Goal: Information Seeking & Learning: Find specific fact

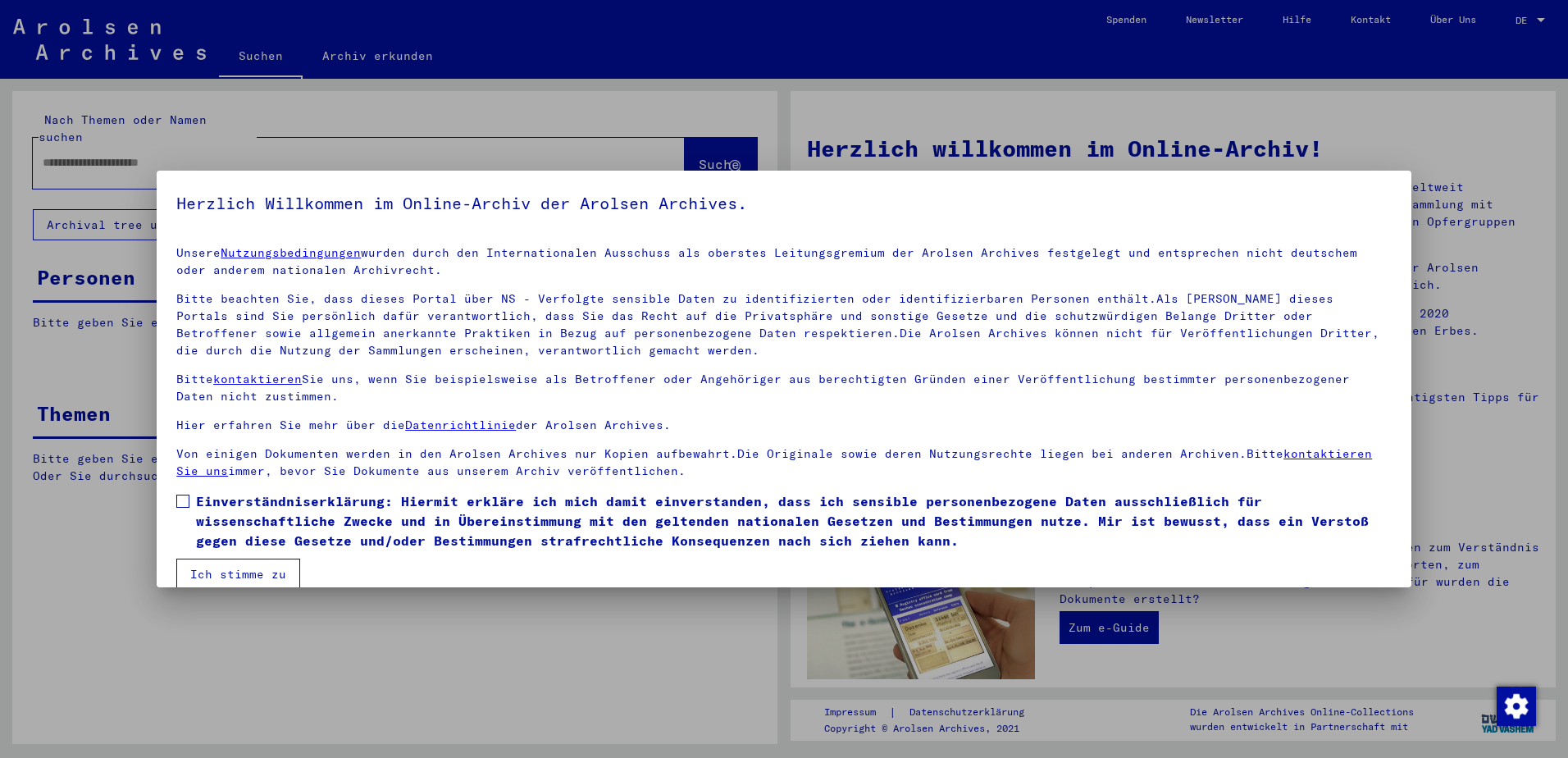
click at [116, 142] on div at bounding box center [784, 379] width 1568 height 758
click at [178, 501] on span at bounding box center [183, 501] width 13 height 13
click at [220, 574] on button "Ich stimme zu" at bounding box center [239, 575] width 124 height 31
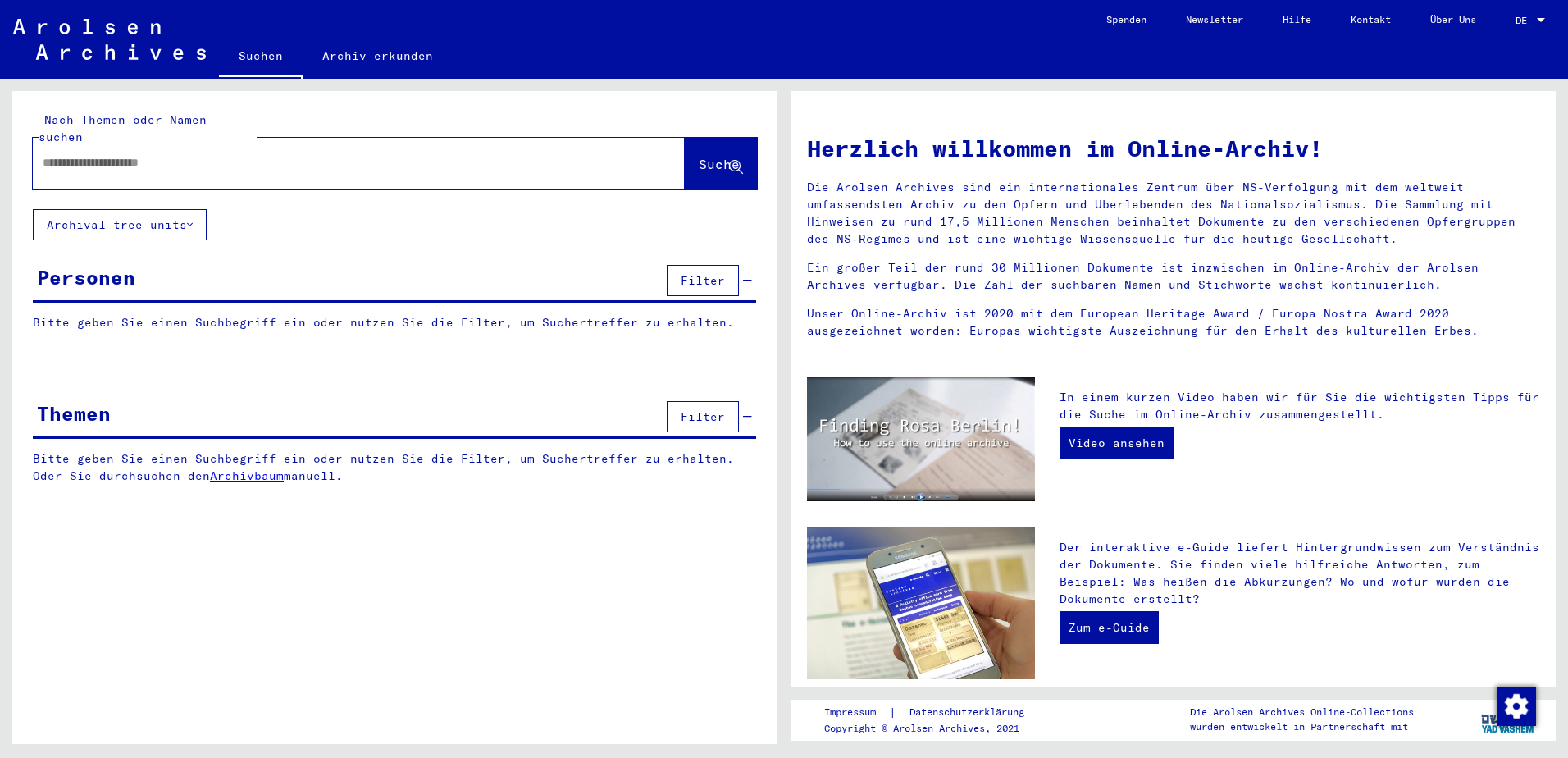
click at [76, 154] on input "text" at bounding box center [339, 163] width 593 height 17
type input "**********"
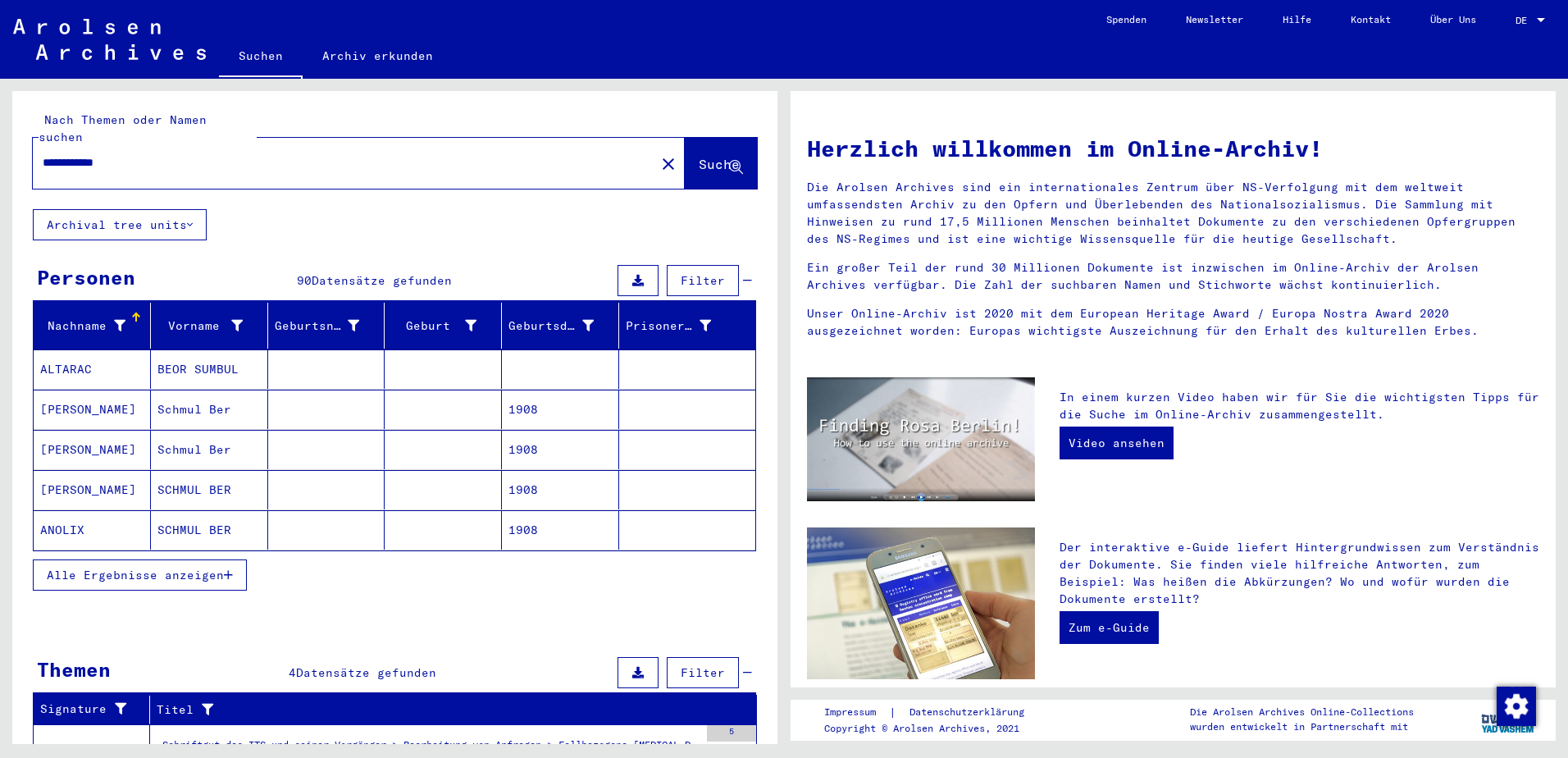
click at [202, 567] on span "Alle Ergebnisse anzeigen" at bounding box center [135, 575] width 178 height 15
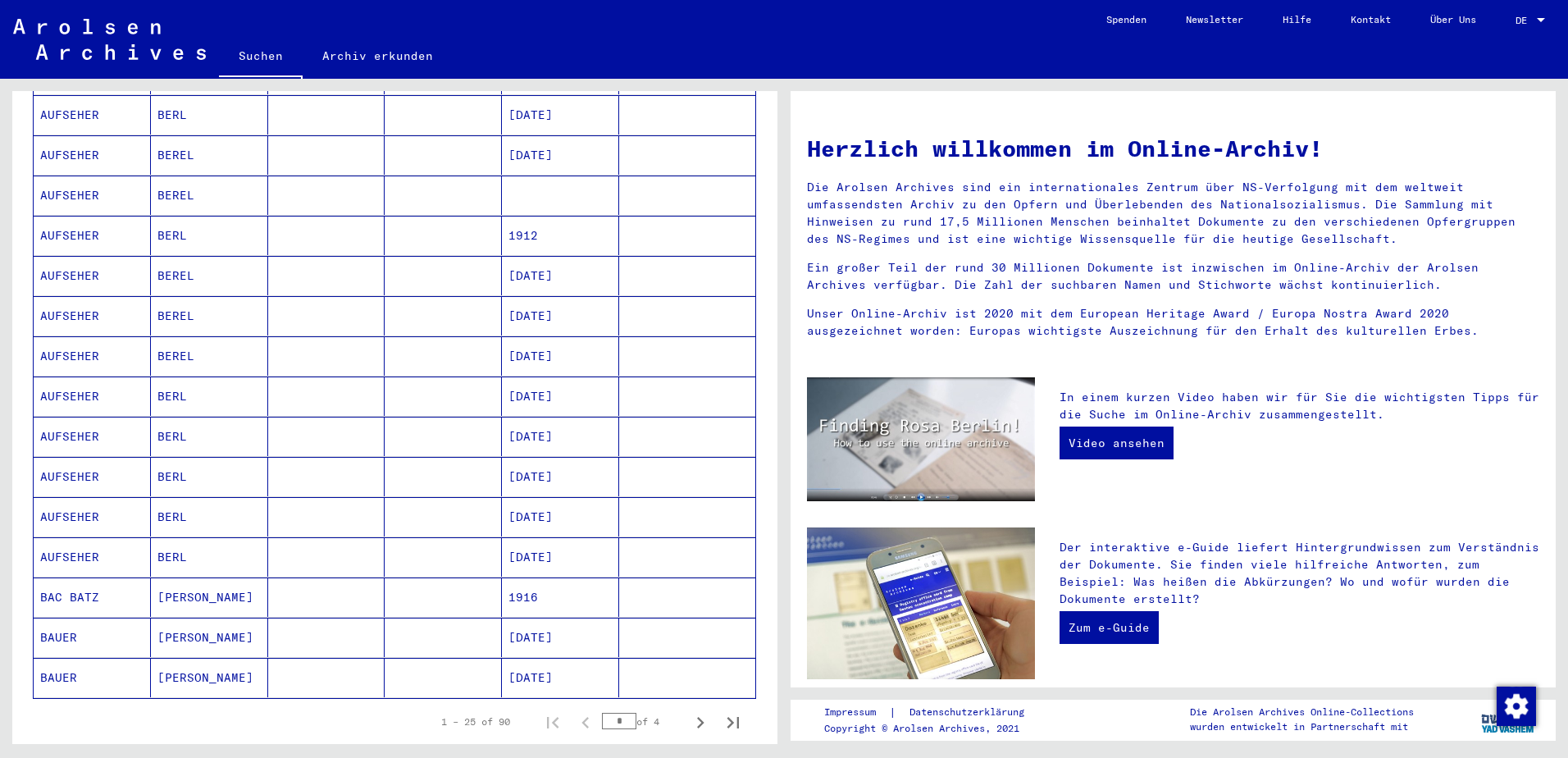
scroll to position [902, 0]
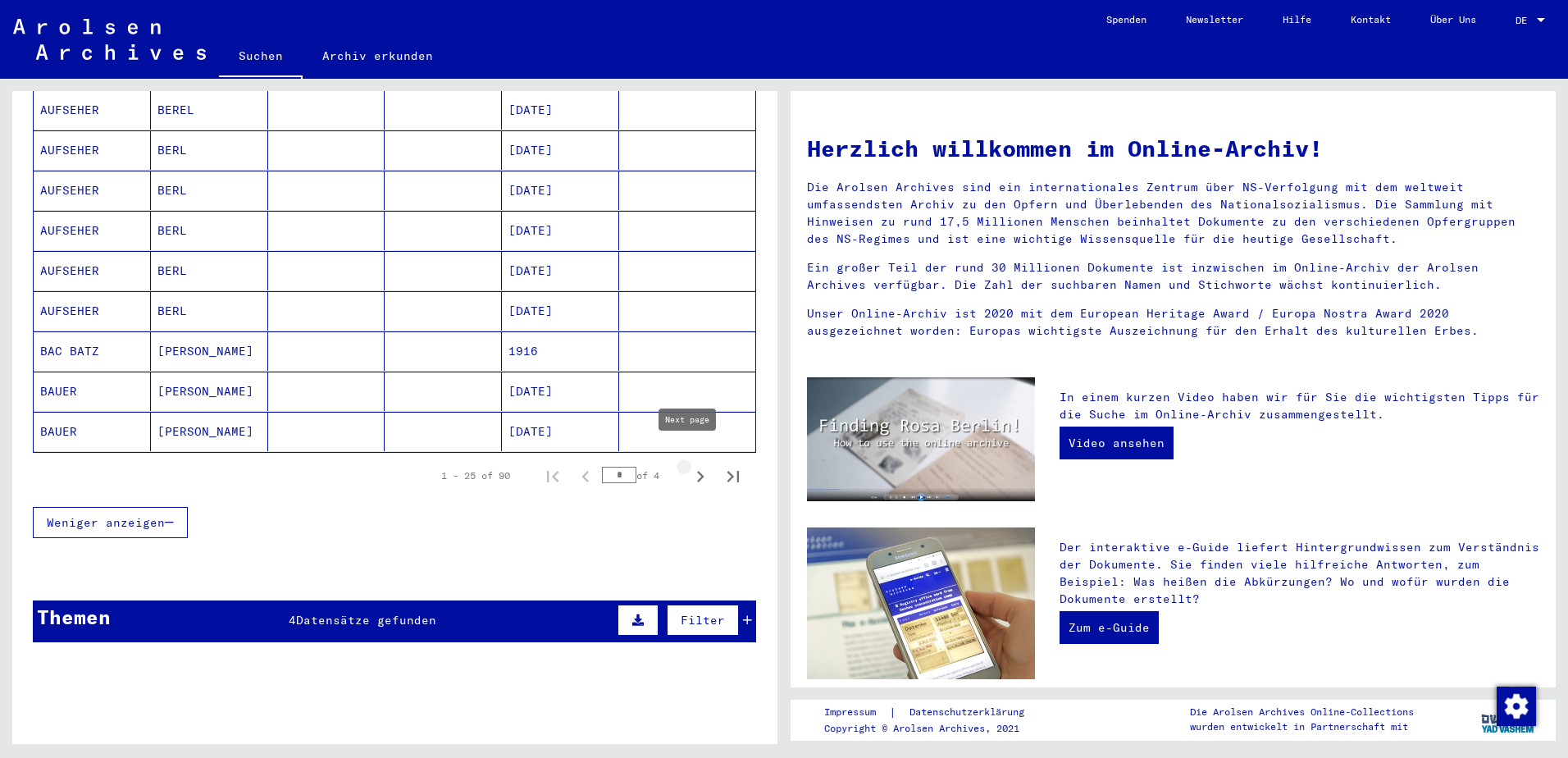
click at [689, 465] on icon "Next page" at bounding box center [700, 476] width 23 height 23
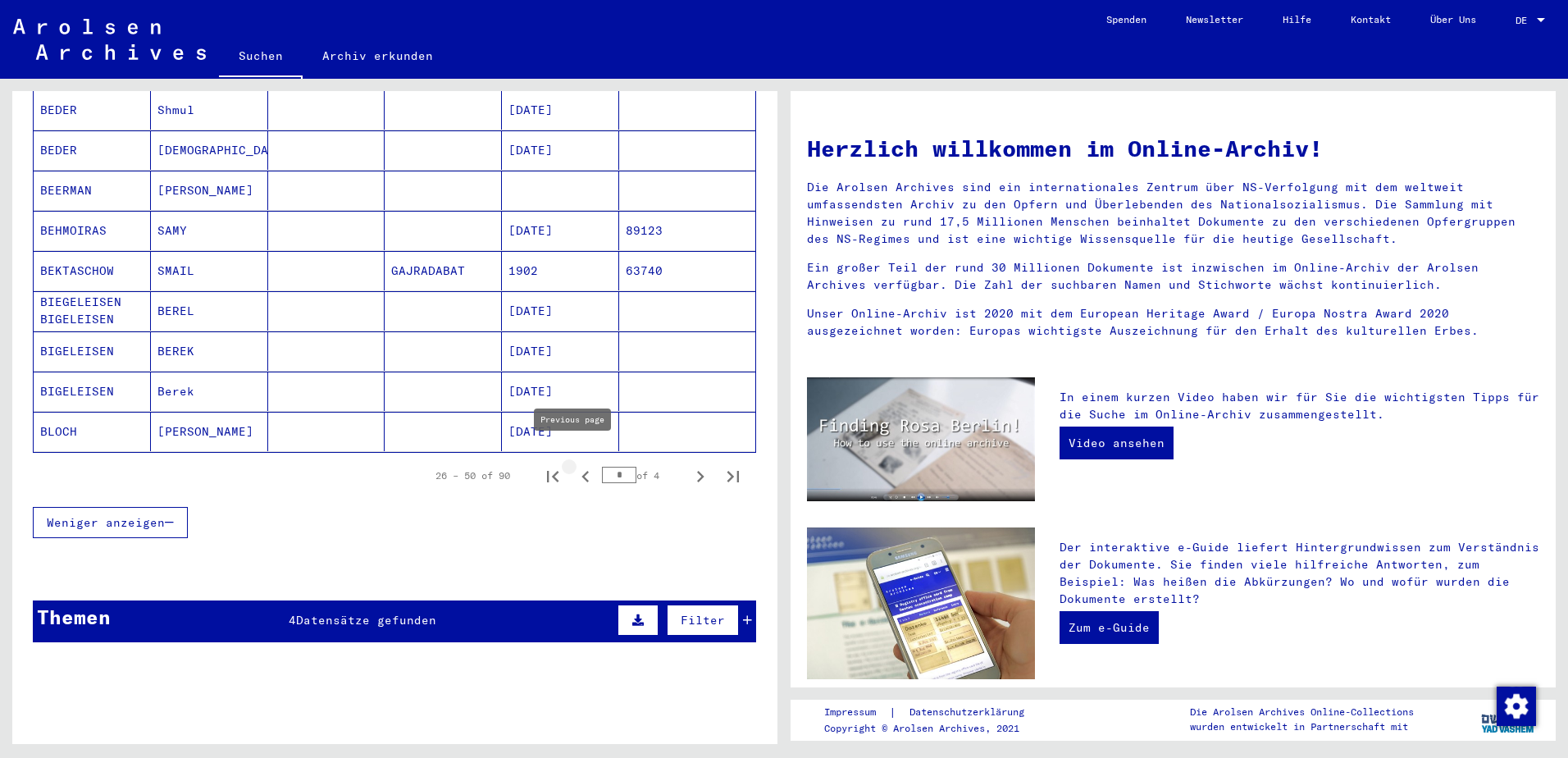
click at [574, 466] on icon "Previous page" at bounding box center [585, 476] width 23 height 23
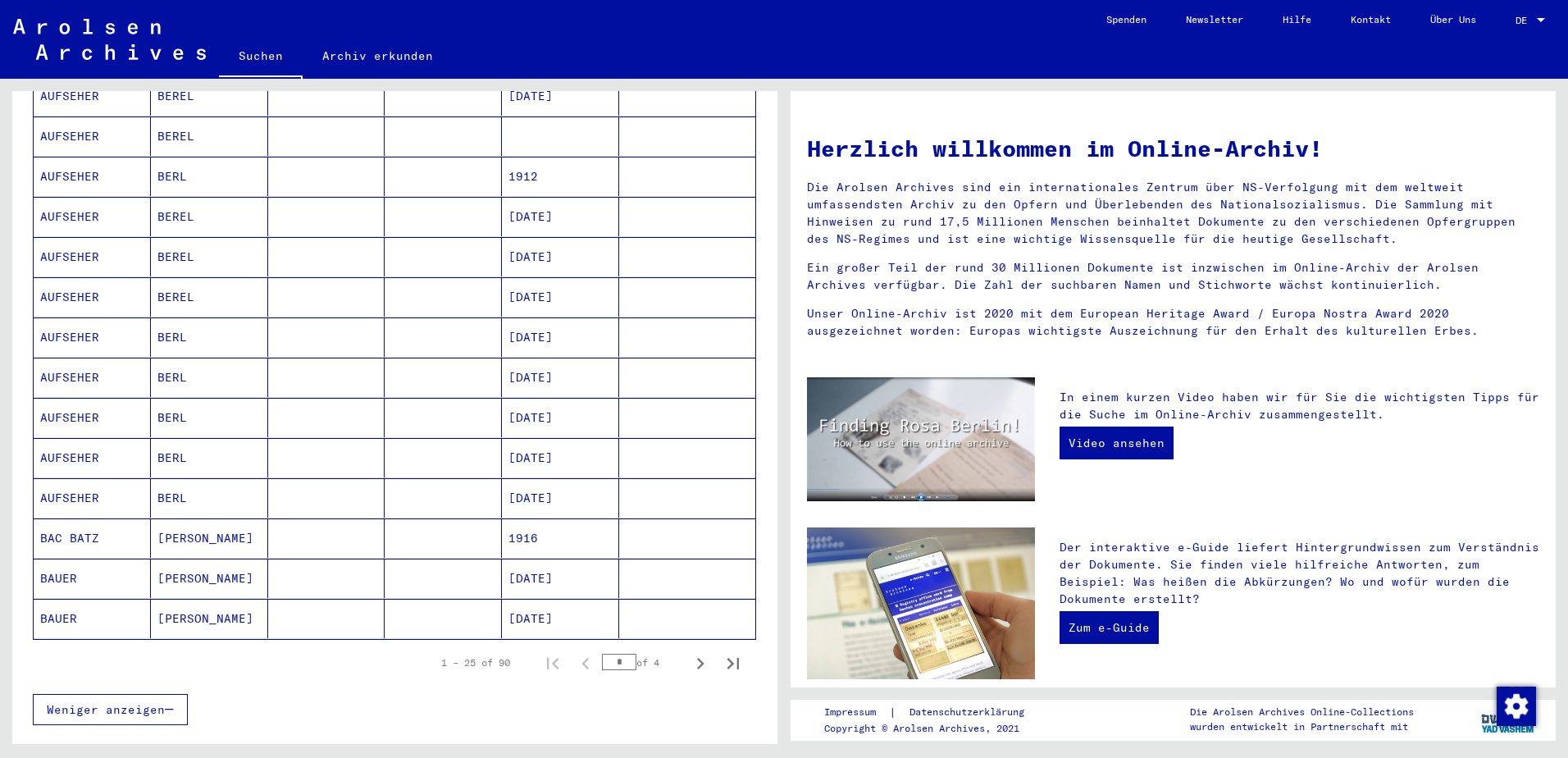
scroll to position [738, 0]
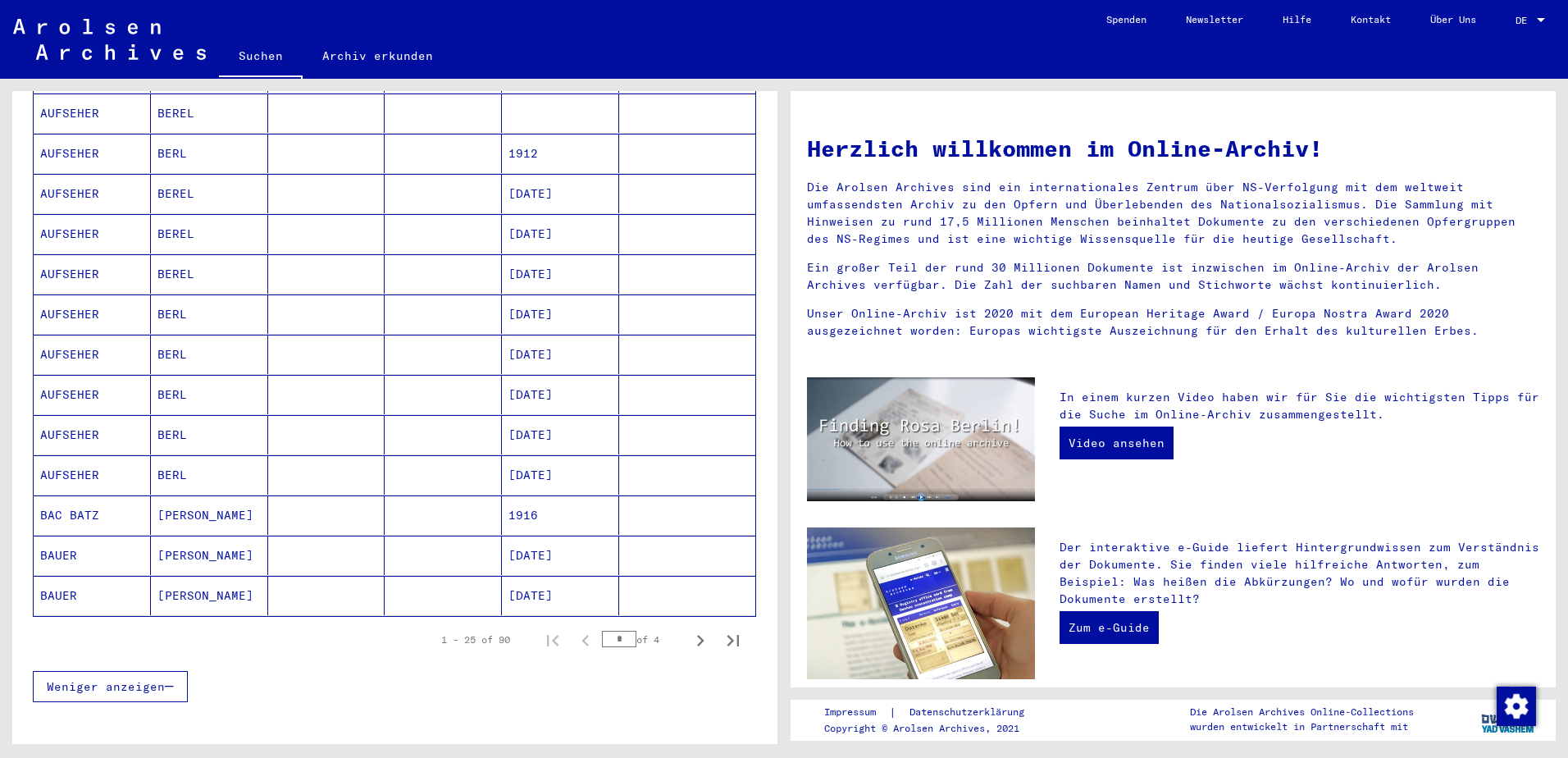
click at [177, 538] on mat-cell "[PERSON_NAME]" at bounding box center [210, 556] width 117 height 40
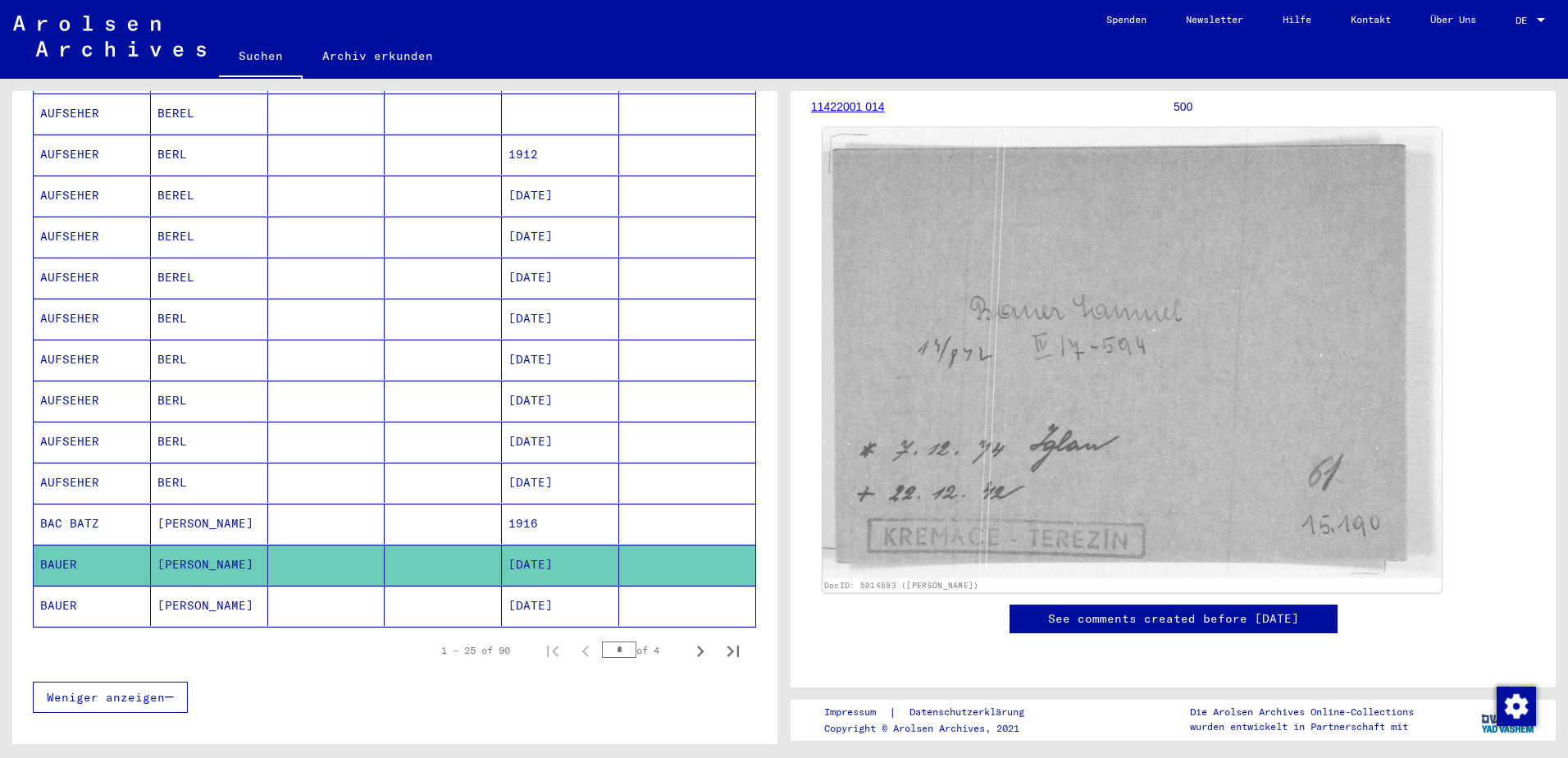
scroll to position [328, 0]
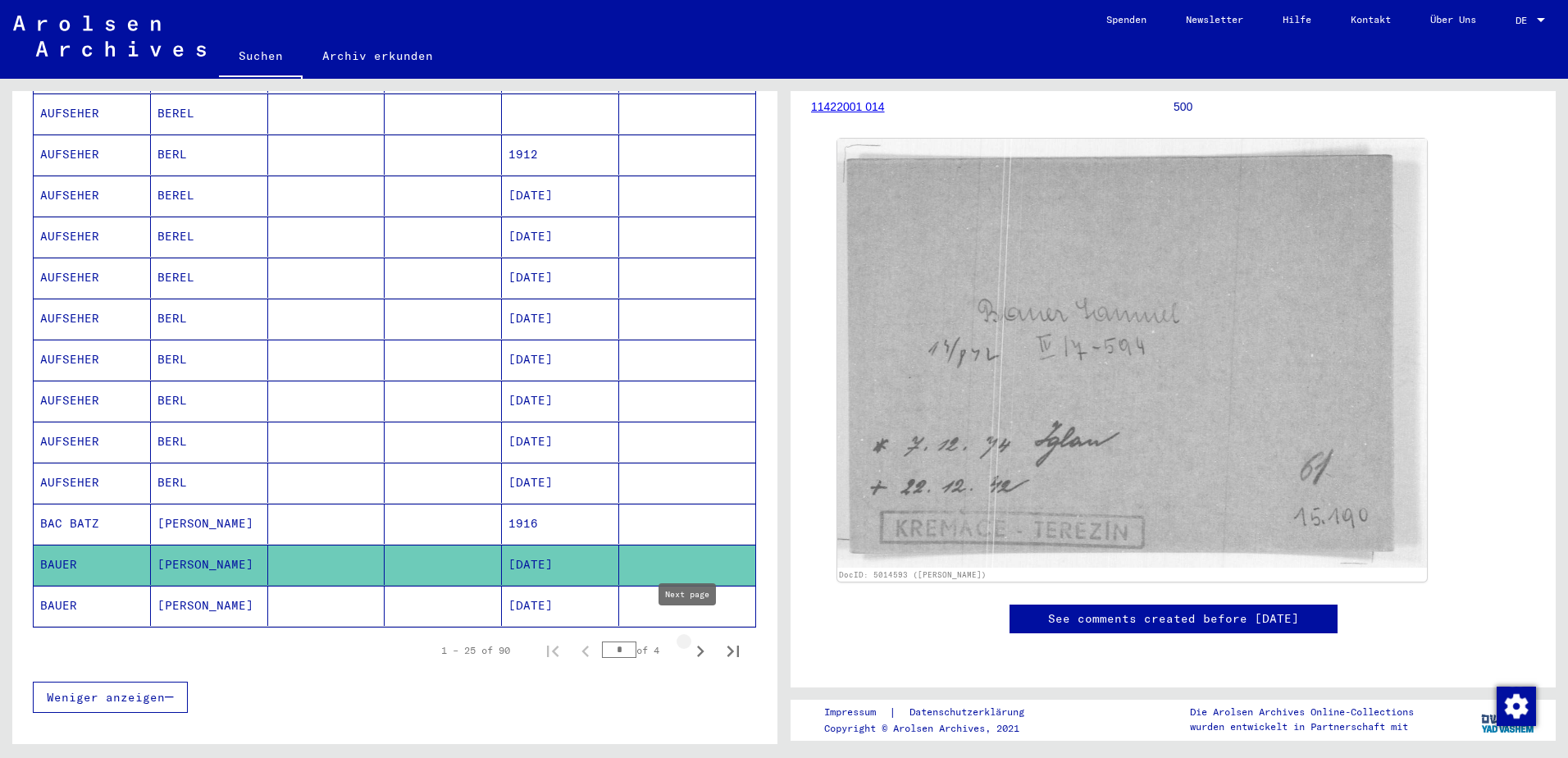
click at [697, 646] on icon "Next page" at bounding box center [700, 651] width 7 height 12
type input "*"
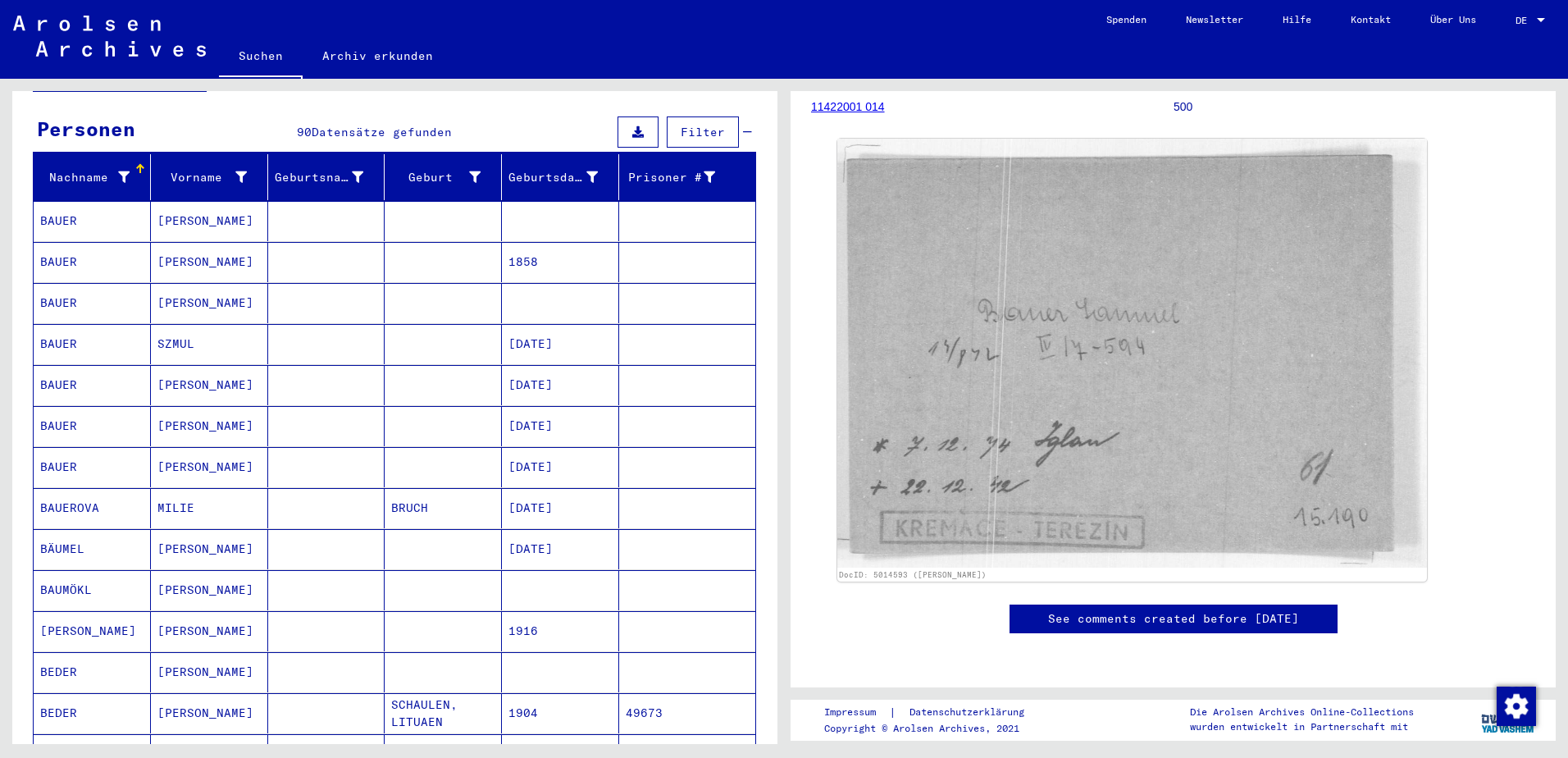
scroll to position [10, 0]
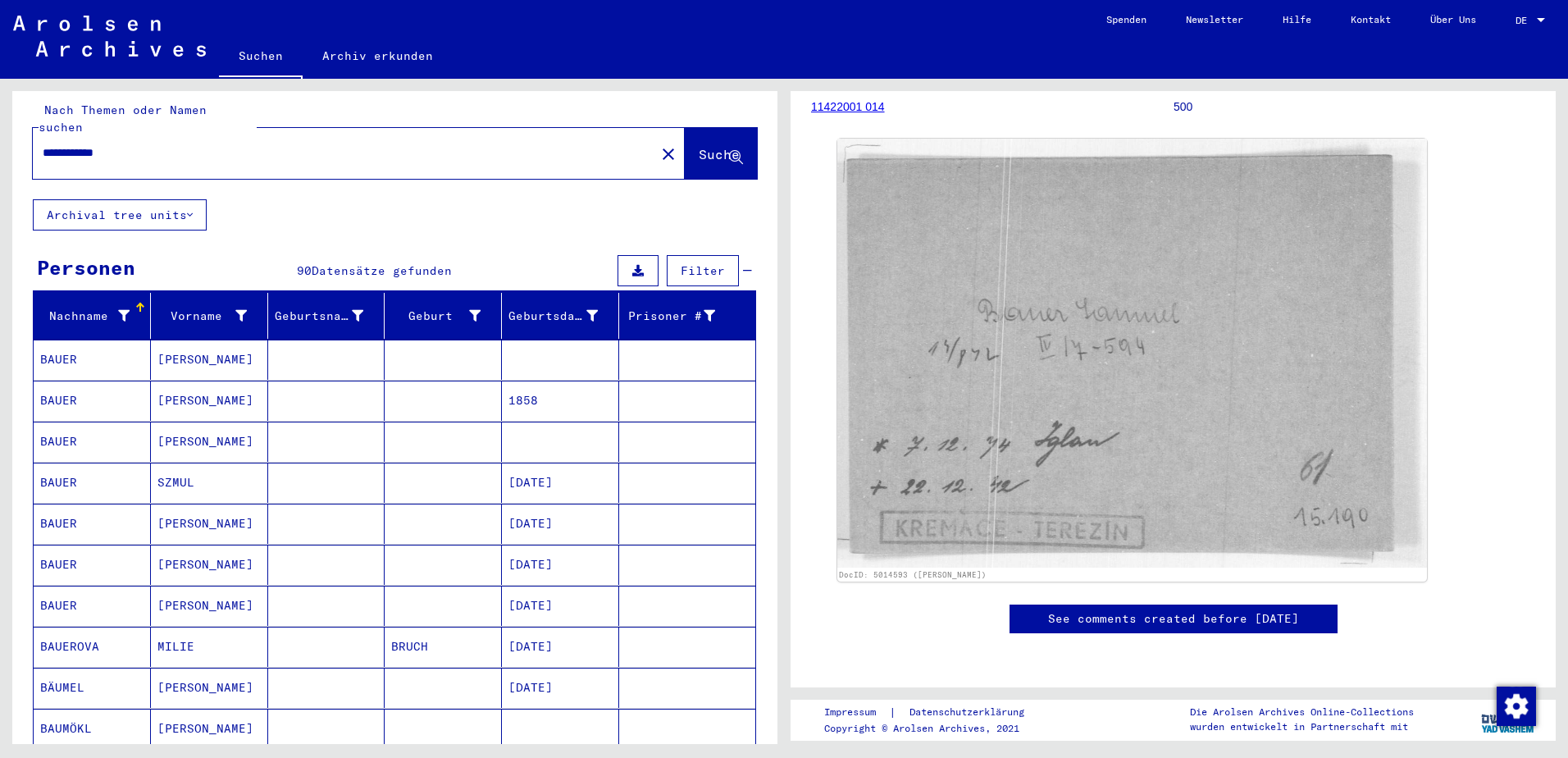
click at [178, 341] on mat-cell "[PERSON_NAME]" at bounding box center [210, 359] width 117 height 40
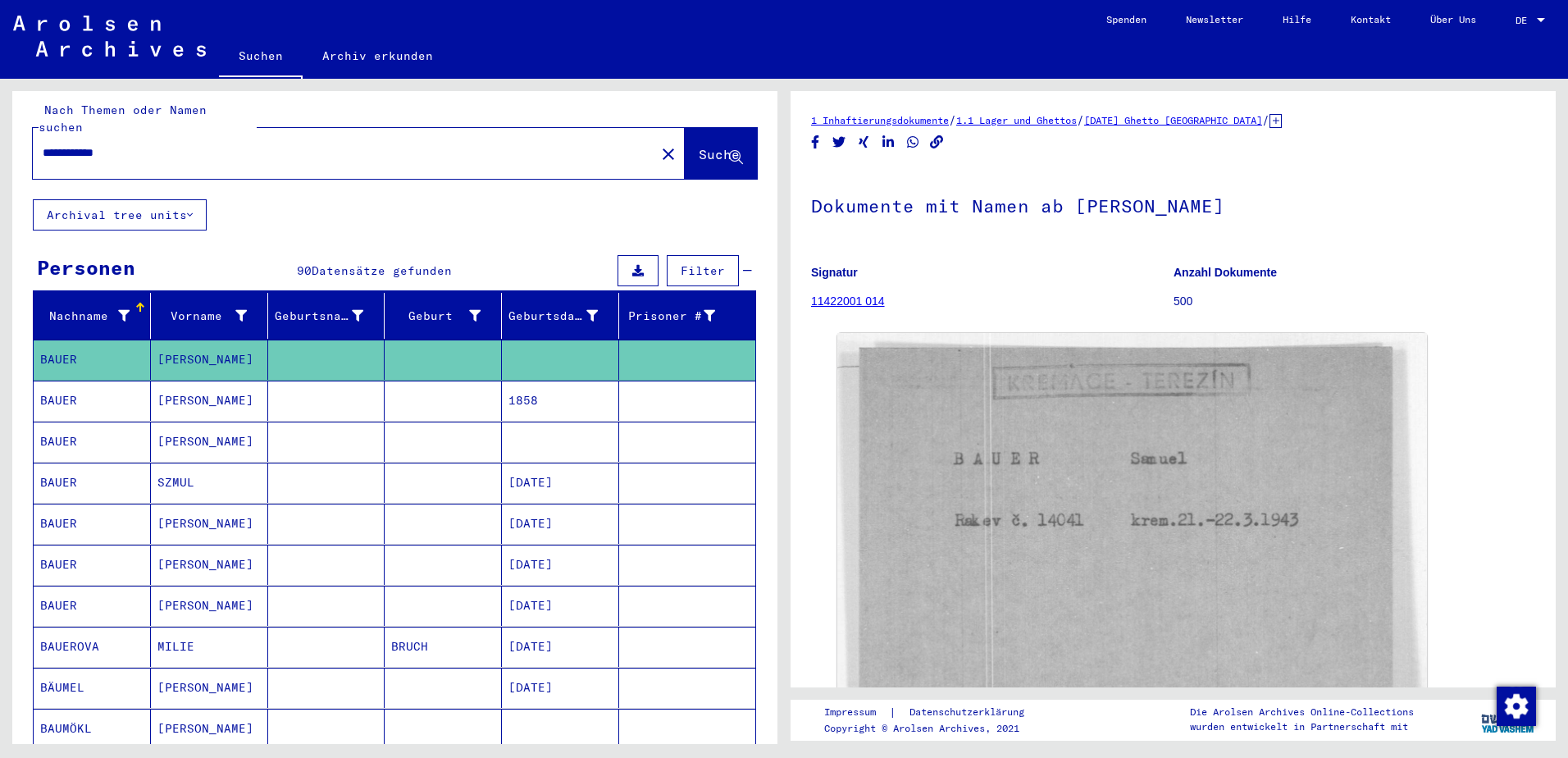
drag, startPoint x: 88, startPoint y: 138, endPoint x: -3, endPoint y: 136, distance: 91.0
click at [0, 136] on html "**********" at bounding box center [784, 379] width 1568 height 758
click at [83, 144] on input "*****" at bounding box center [344, 153] width 603 height 17
type input "**********"
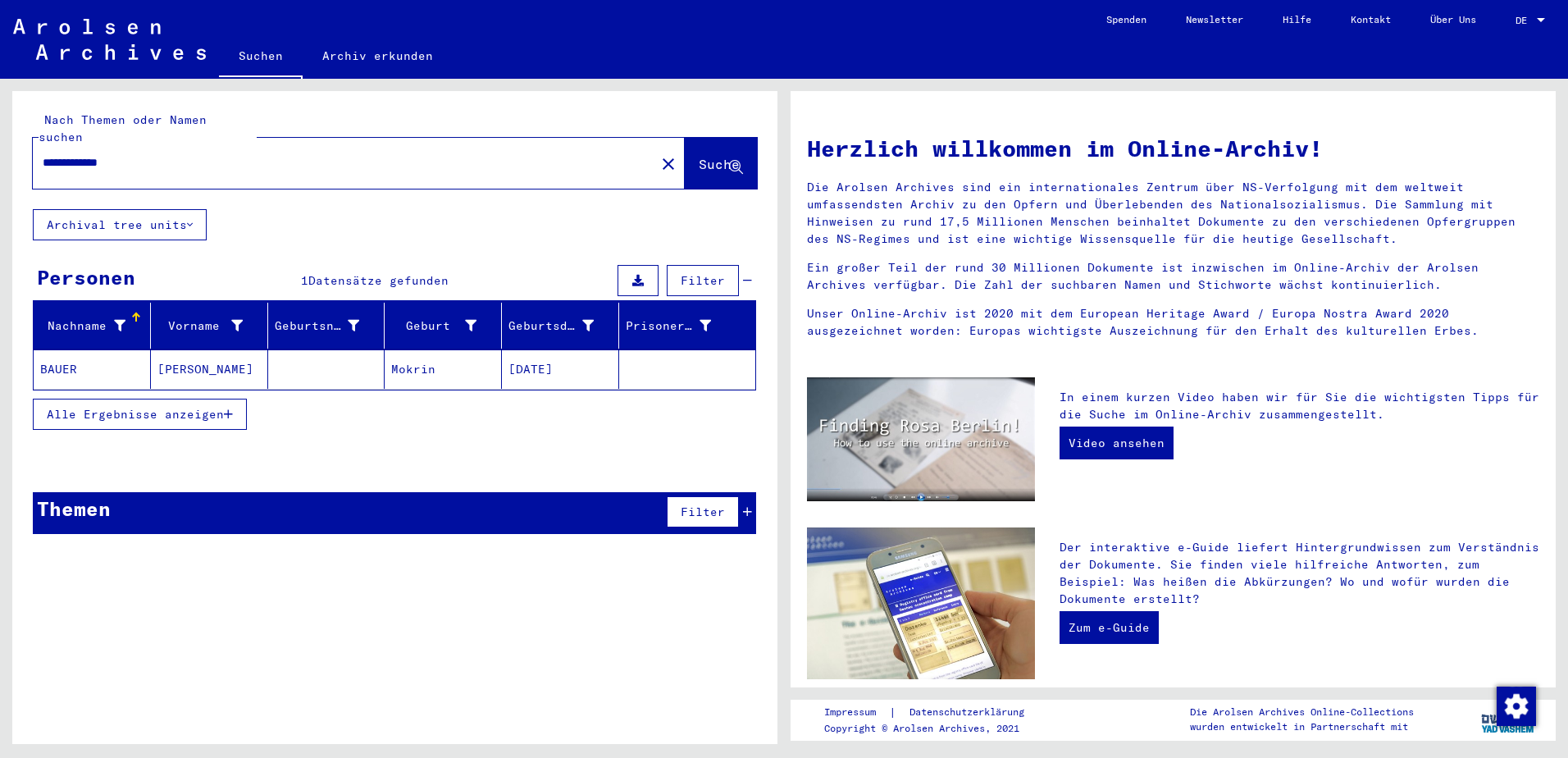
click at [194, 349] on mat-cell "[PERSON_NAME]" at bounding box center [210, 369] width 117 height 40
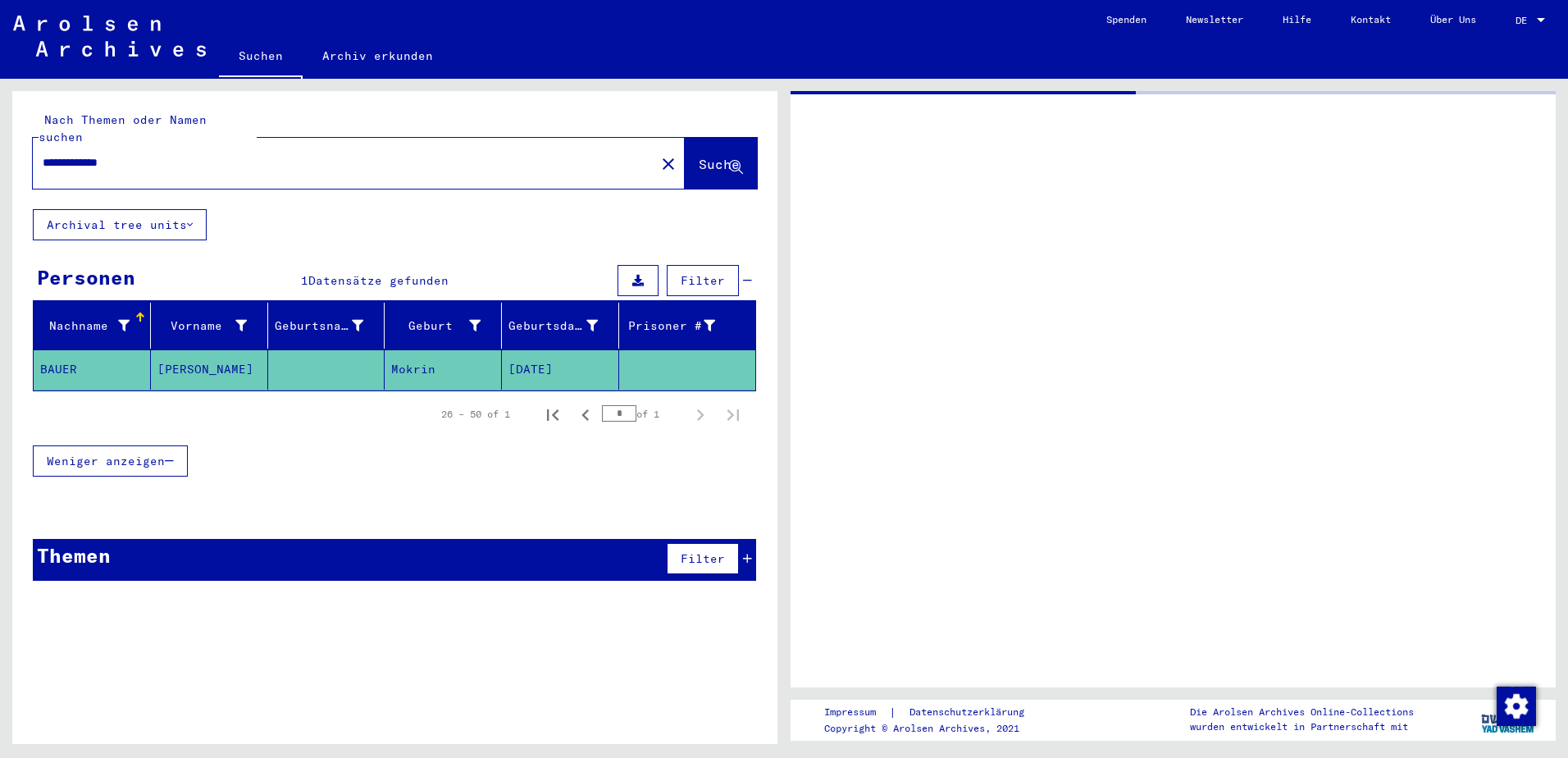
click at [194, 349] on mat-cell "[PERSON_NAME]" at bounding box center [210, 369] width 117 height 40
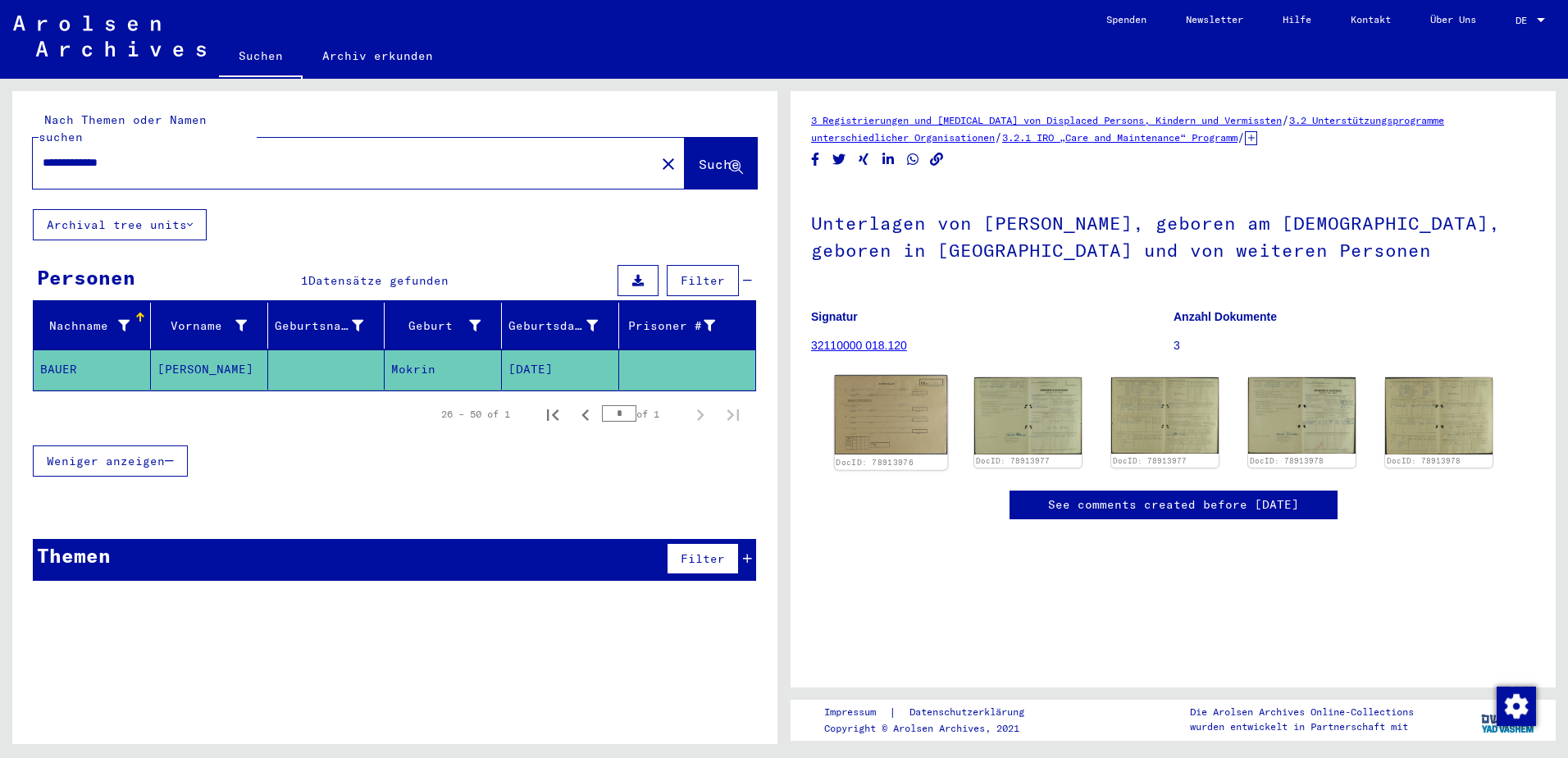
click at [918, 419] on img at bounding box center [891, 414] width 113 height 78
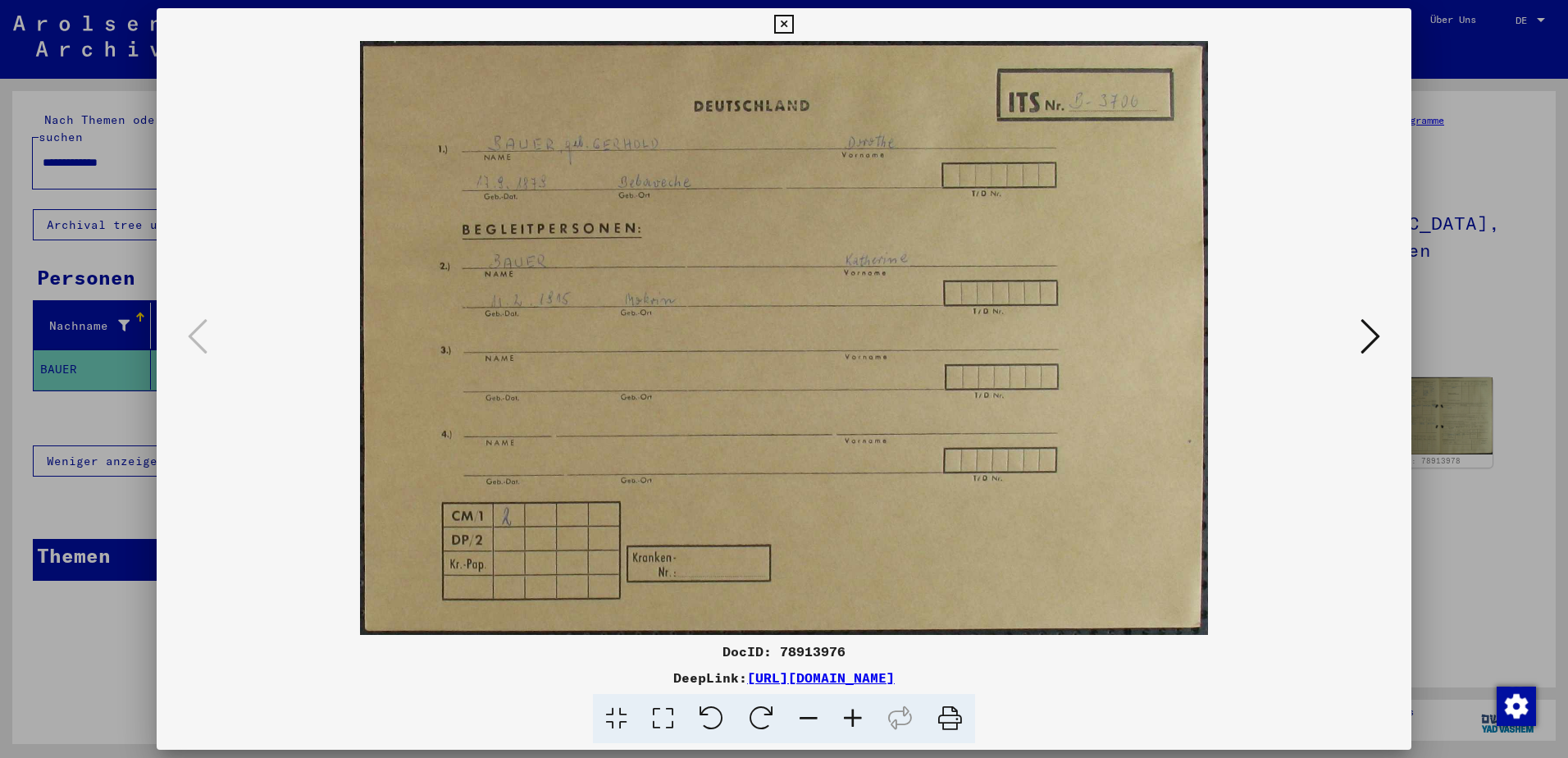
click at [918, 419] on img at bounding box center [784, 338] width 1144 height 594
click at [1373, 332] on icon at bounding box center [1371, 336] width 20 height 40
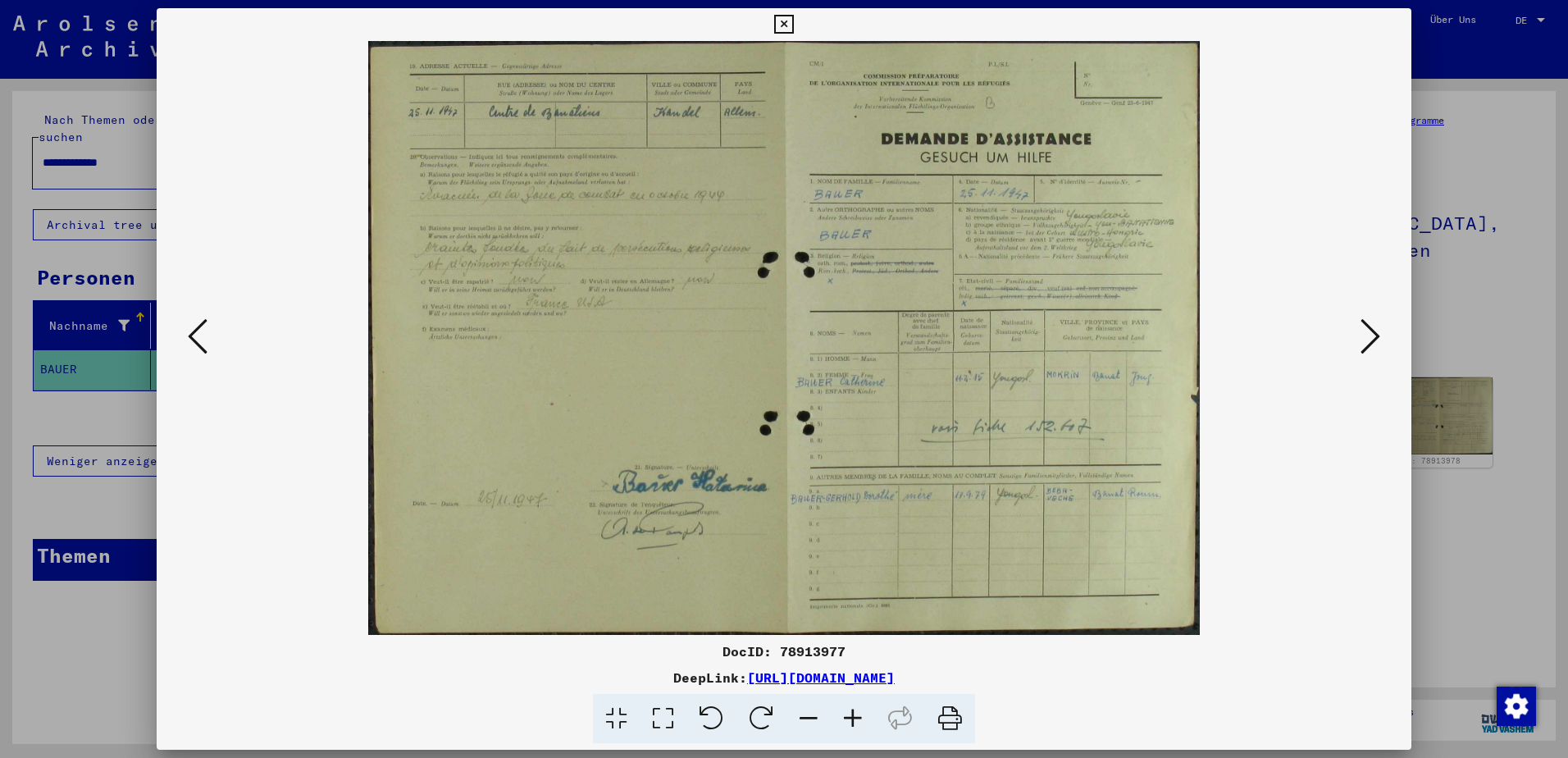
click at [1371, 334] on icon at bounding box center [1371, 336] width 20 height 40
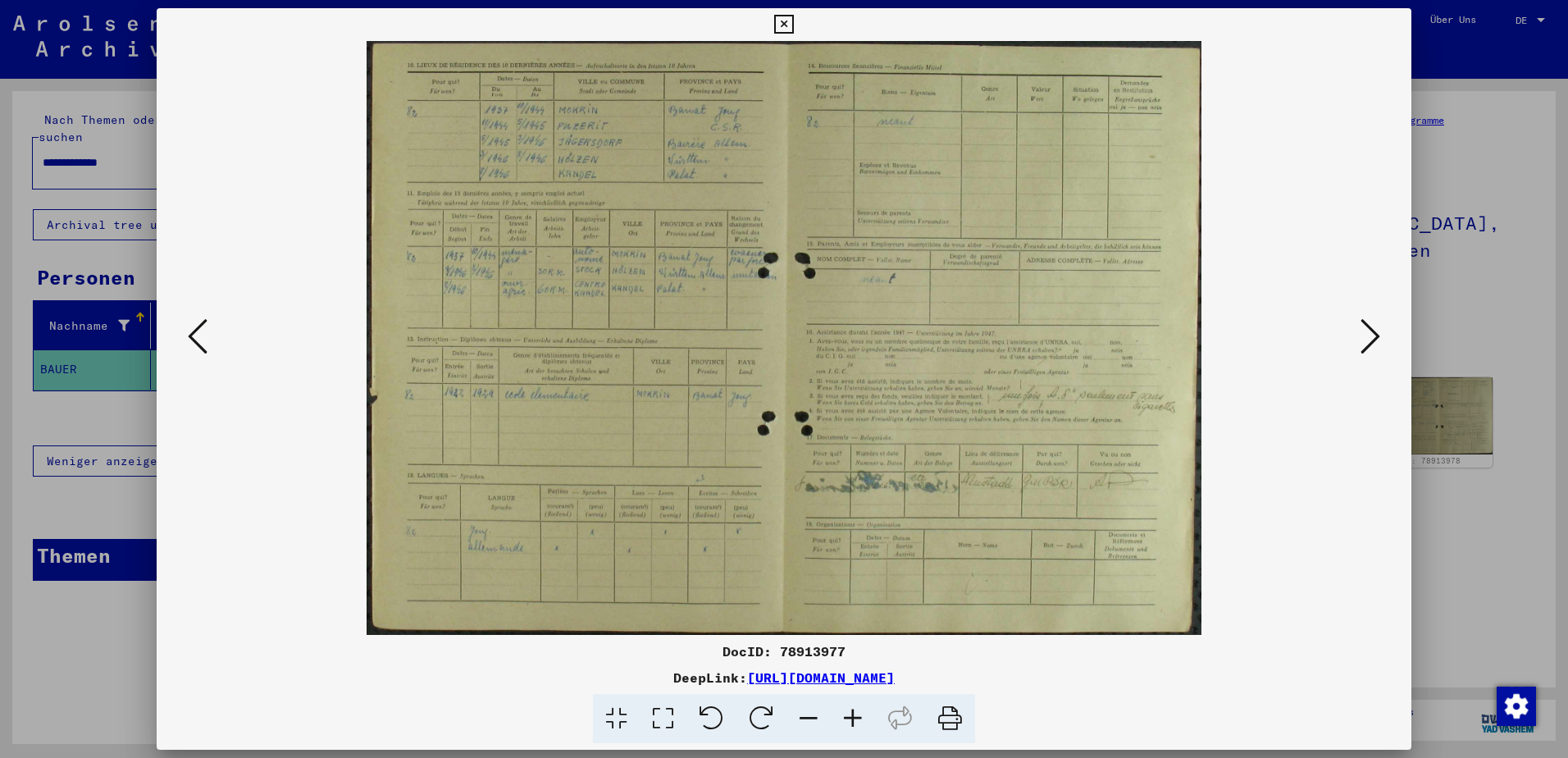
click at [1371, 334] on icon at bounding box center [1371, 336] width 20 height 40
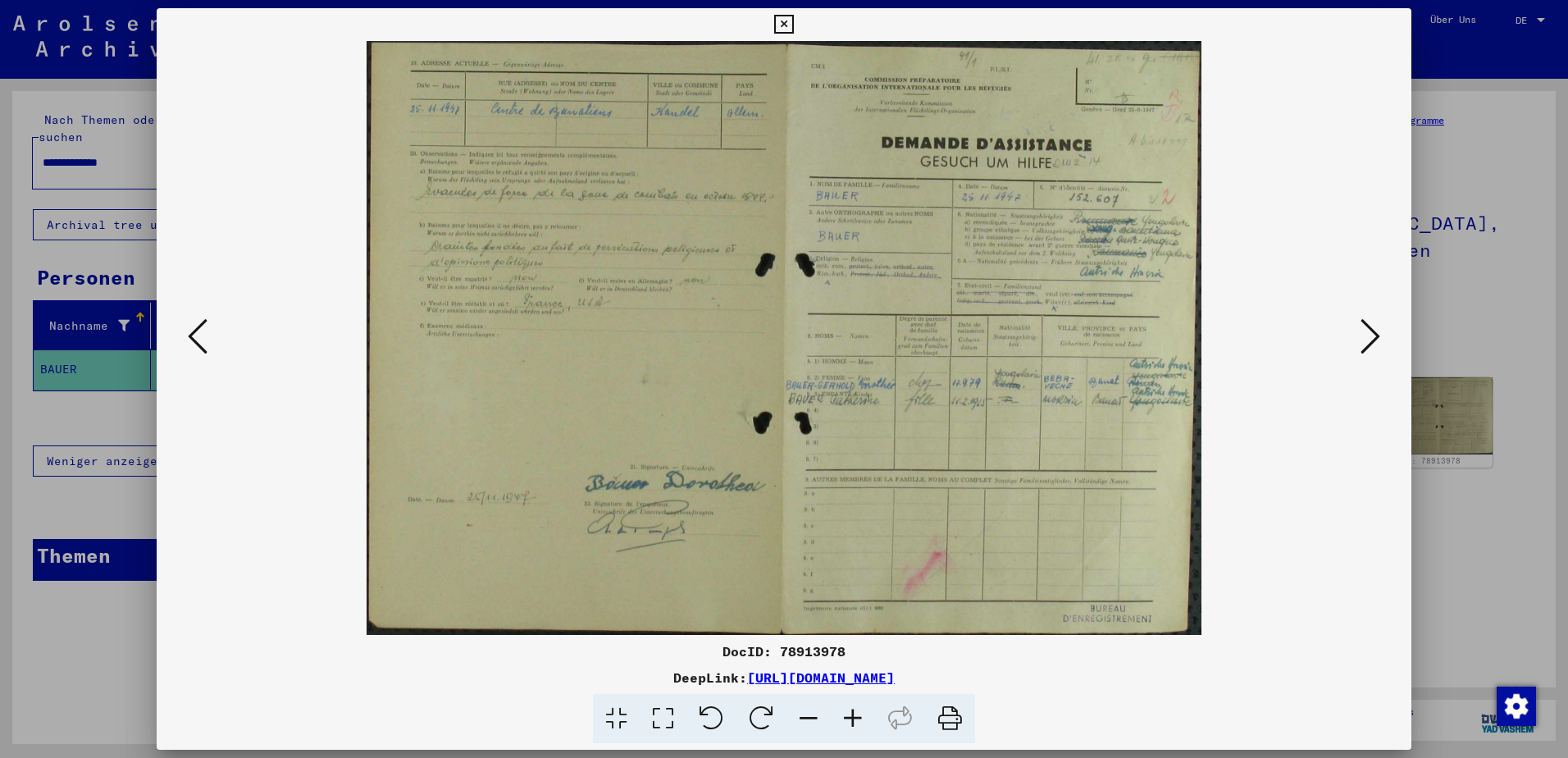
click at [1371, 336] on icon at bounding box center [1371, 336] width 20 height 40
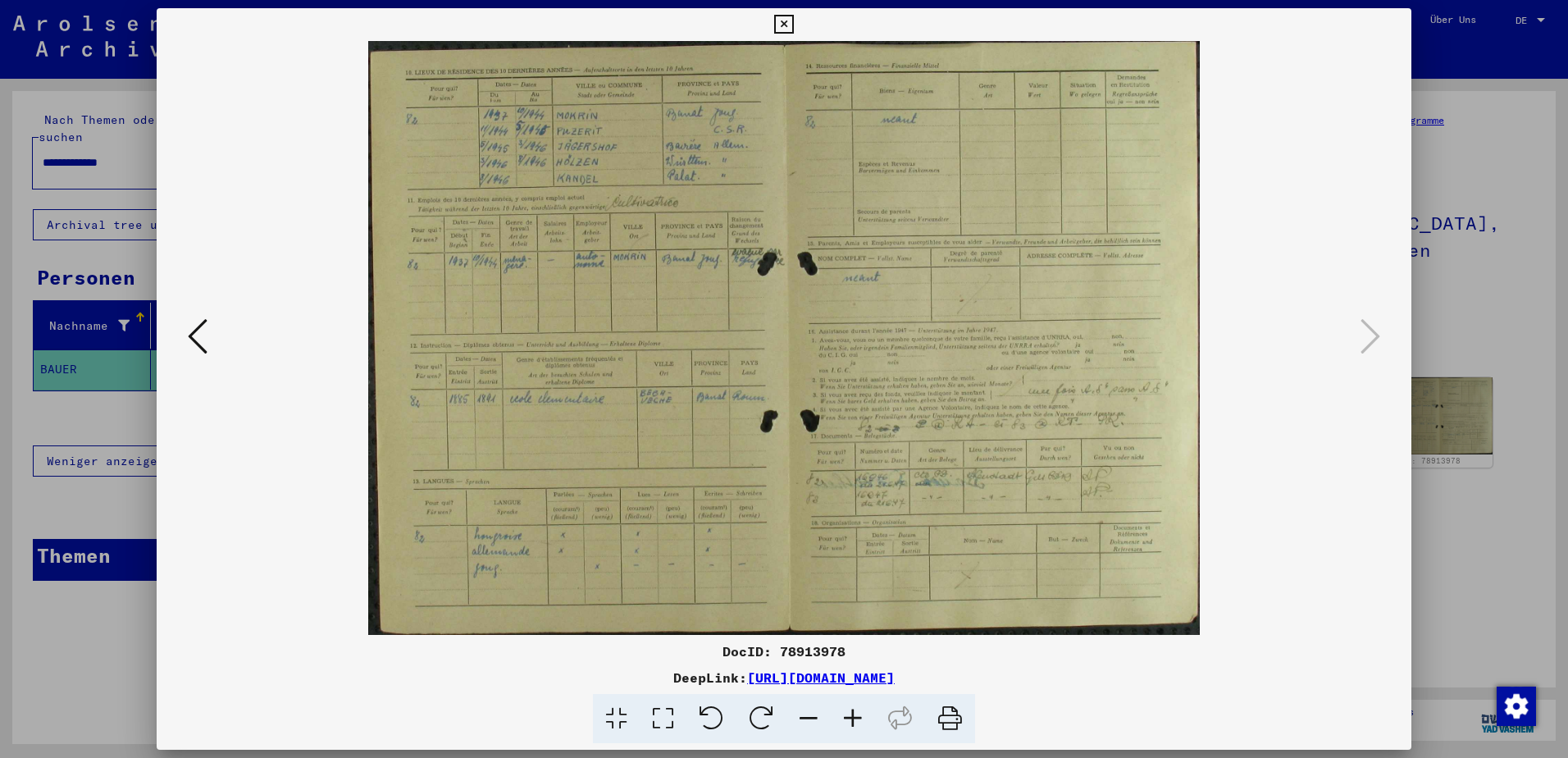
click at [197, 340] on icon at bounding box center [197, 336] width 20 height 40
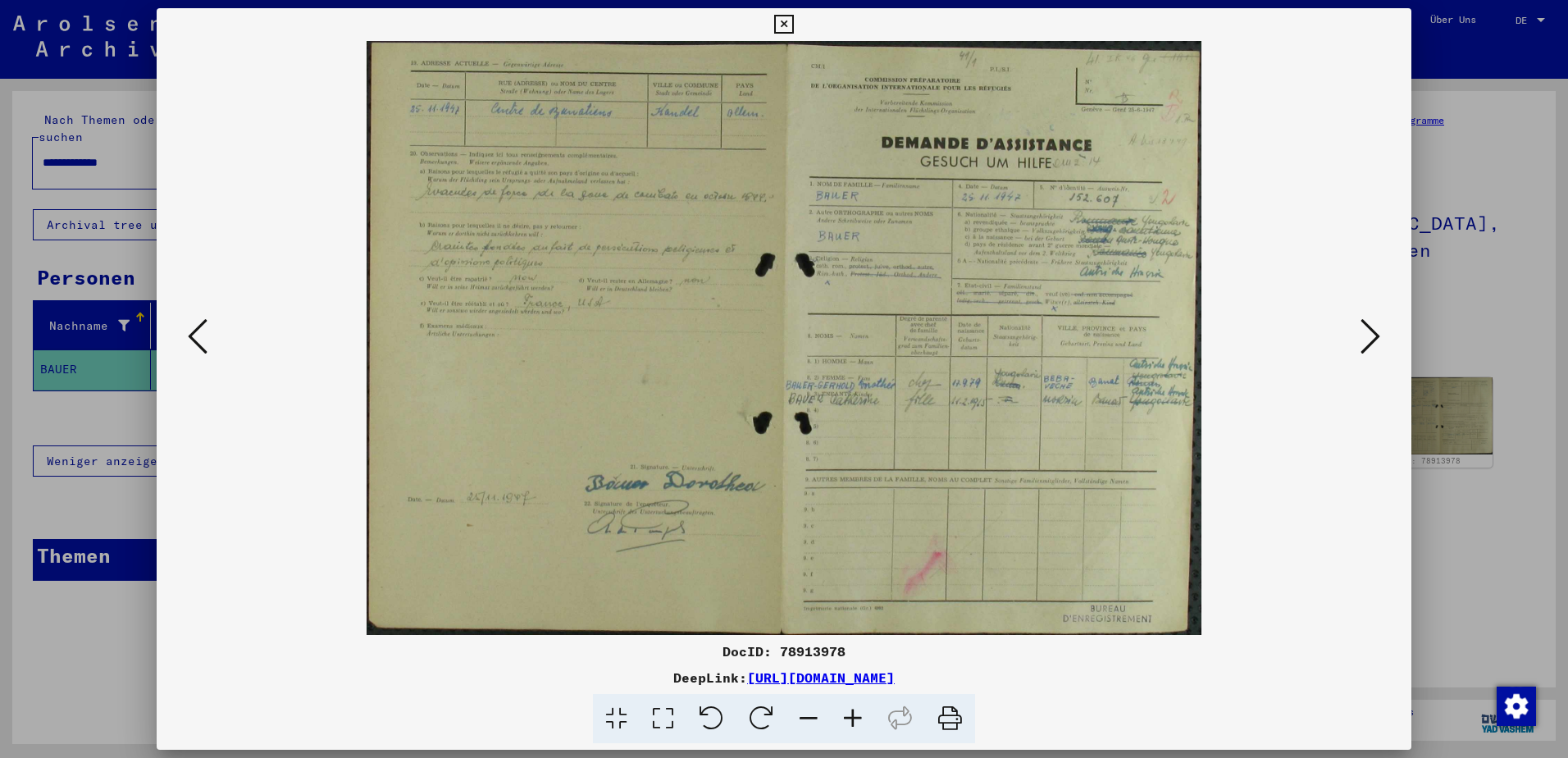
click at [197, 340] on icon at bounding box center [197, 336] width 20 height 40
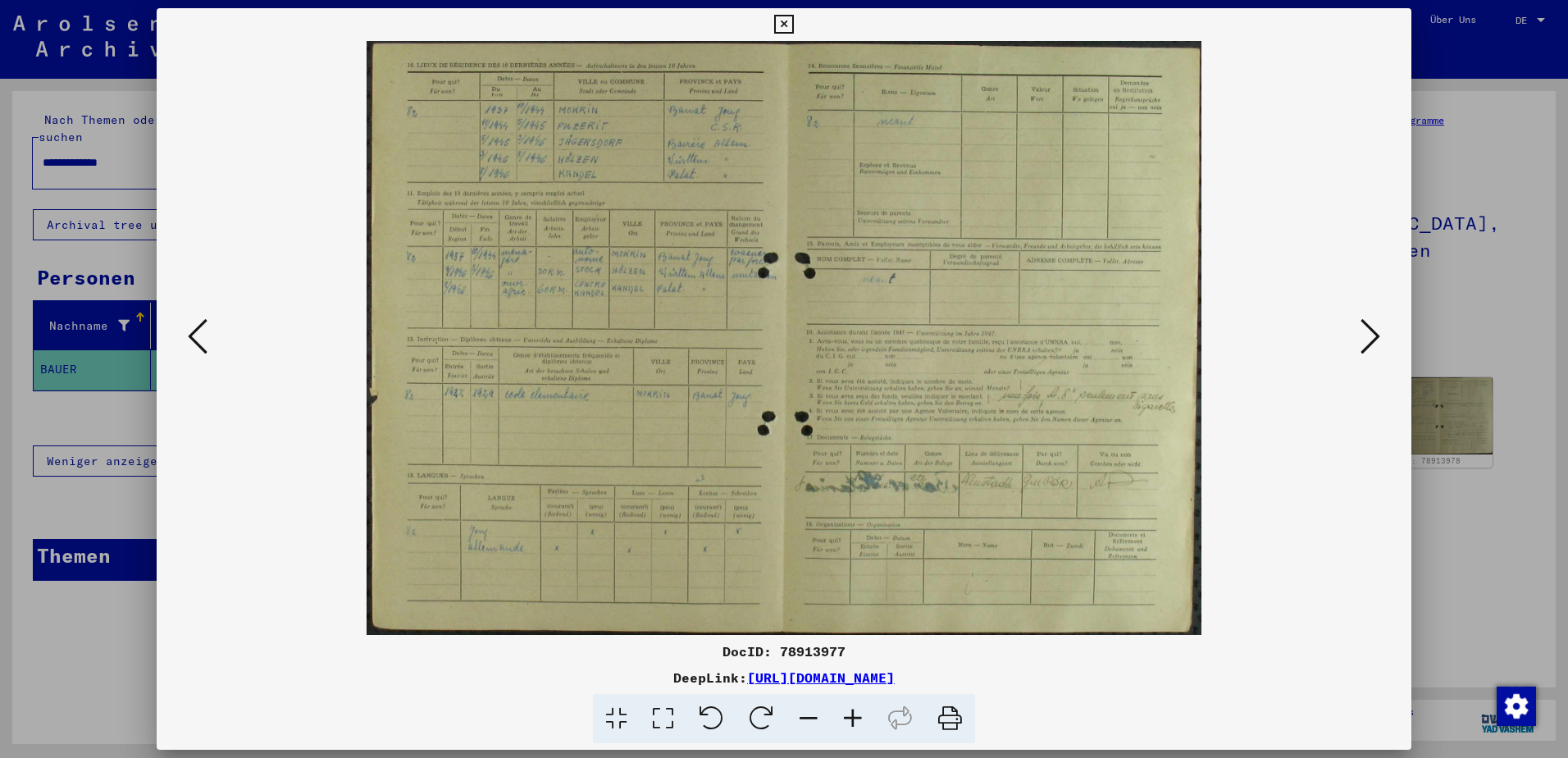
click at [1498, 139] on div at bounding box center [784, 379] width 1568 height 758
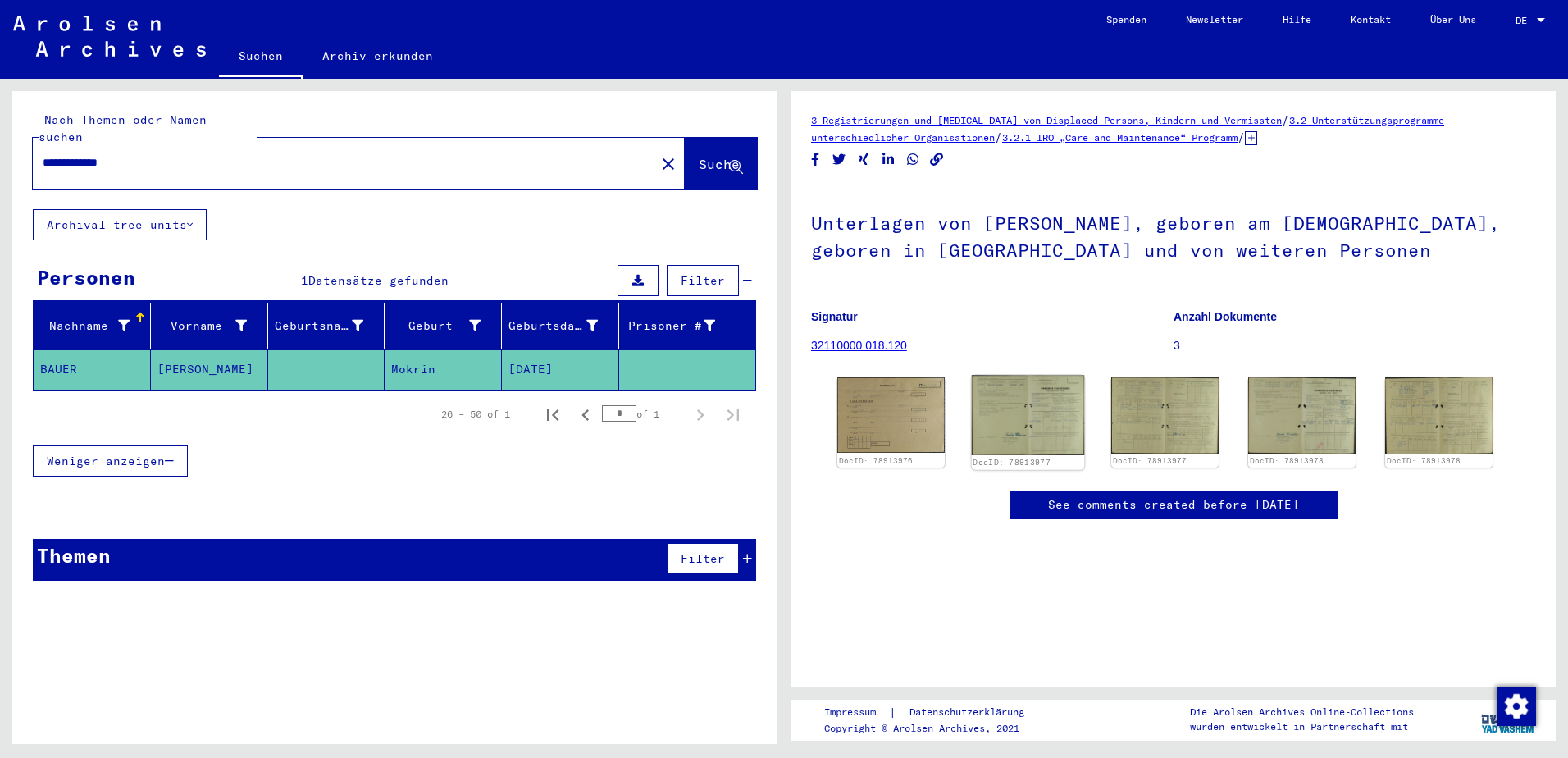
click at [1050, 415] on img at bounding box center [1028, 415] width 113 height 80
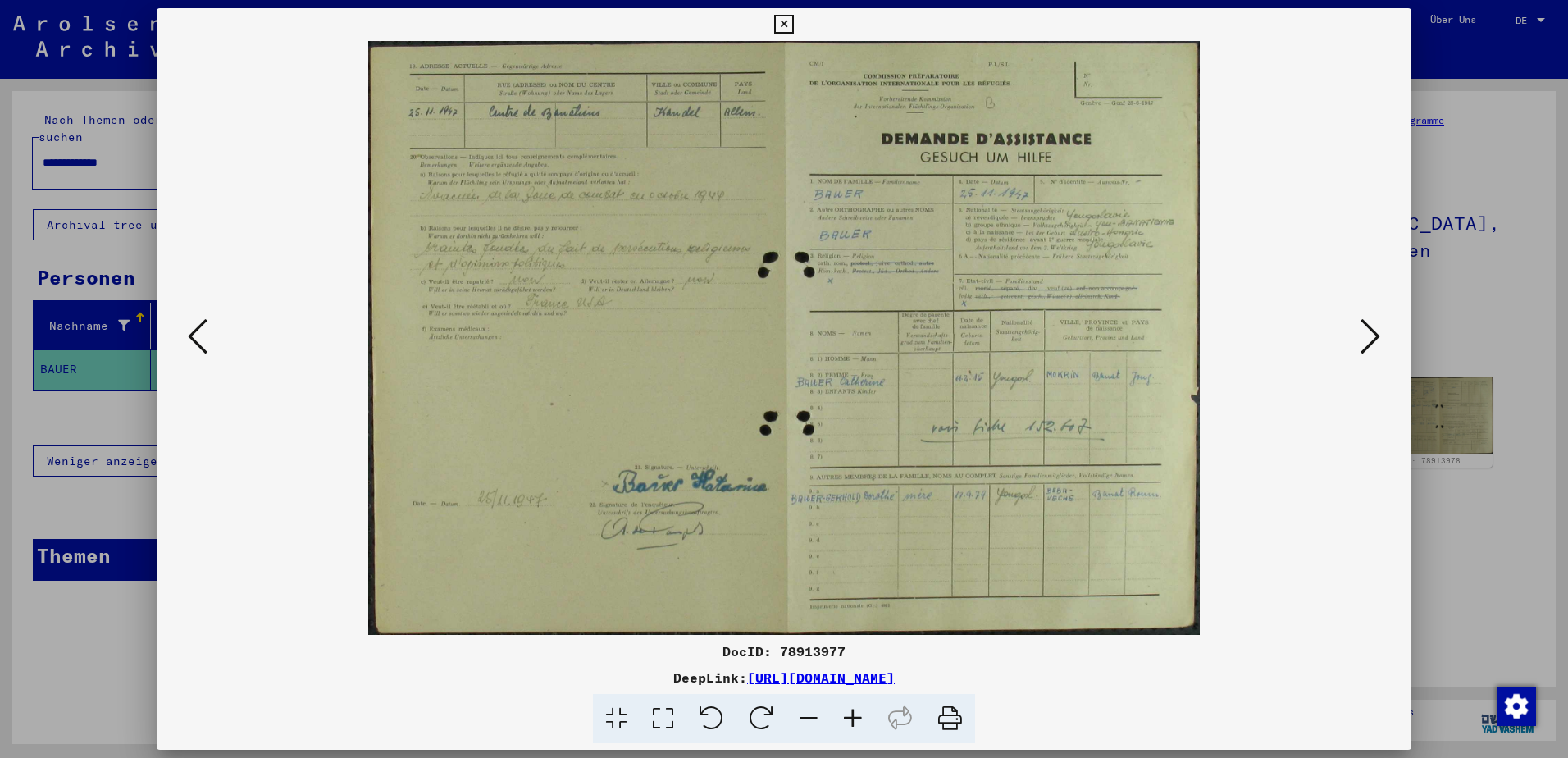
click at [1050, 413] on img at bounding box center [784, 338] width 1144 height 594
click at [195, 329] on icon at bounding box center [197, 336] width 20 height 40
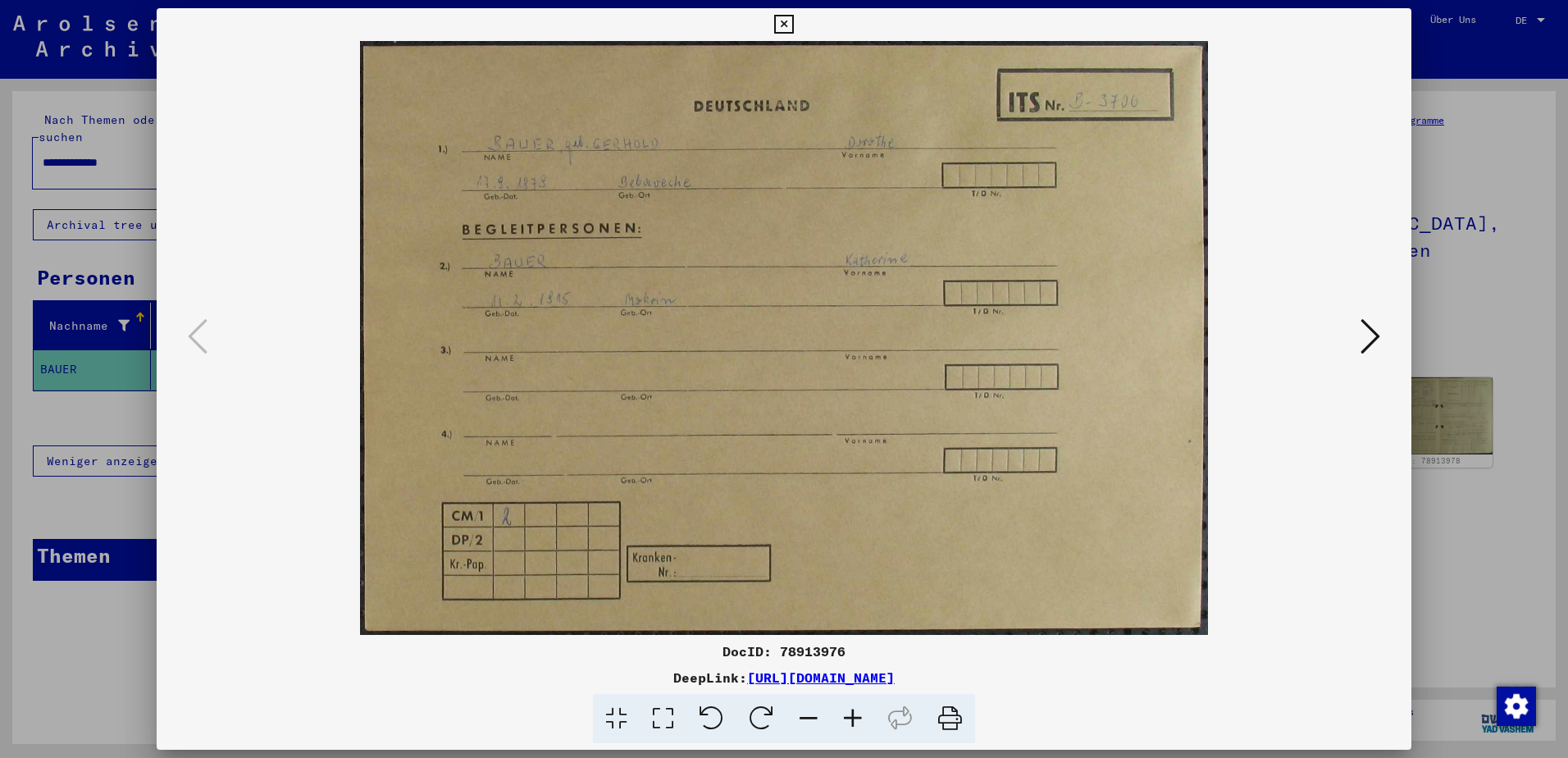
click at [1369, 336] on icon at bounding box center [1371, 336] width 20 height 40
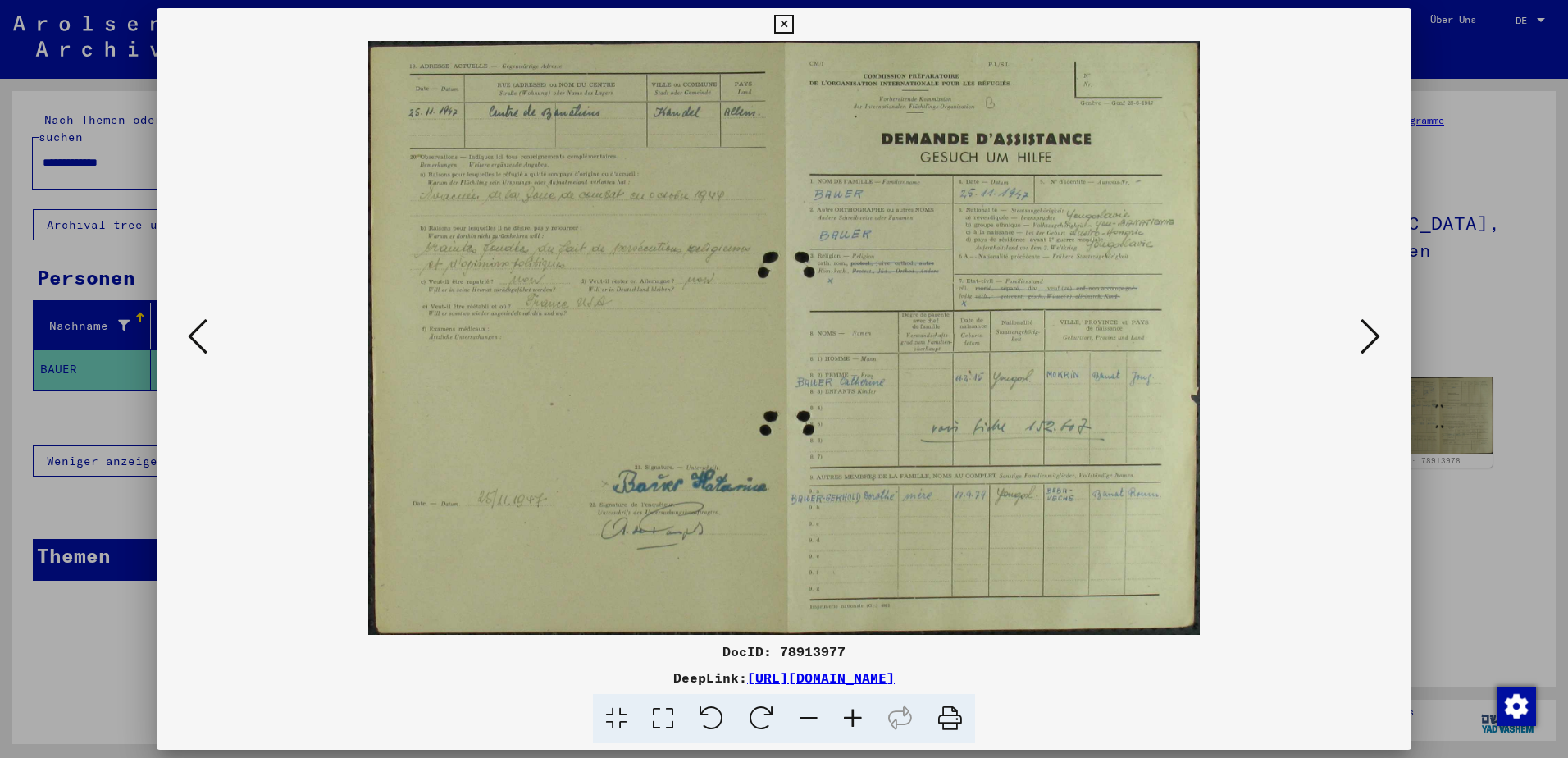
click at [1376, 331] on icon at bounding box center [1371, 336] width 20 height 40
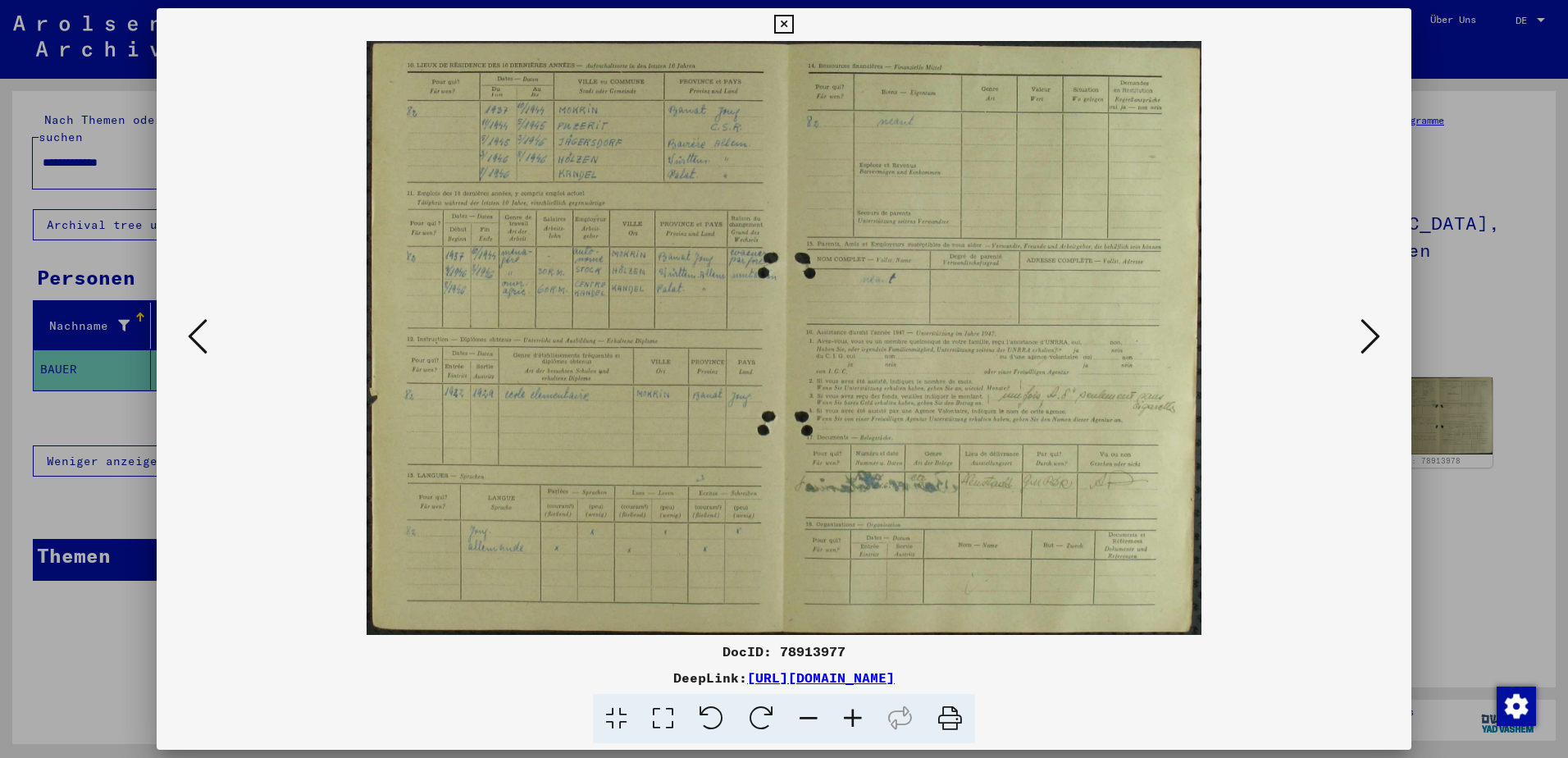
click at [1376, 331] on icon at bounding box center [1371, 336] width 20 height 40
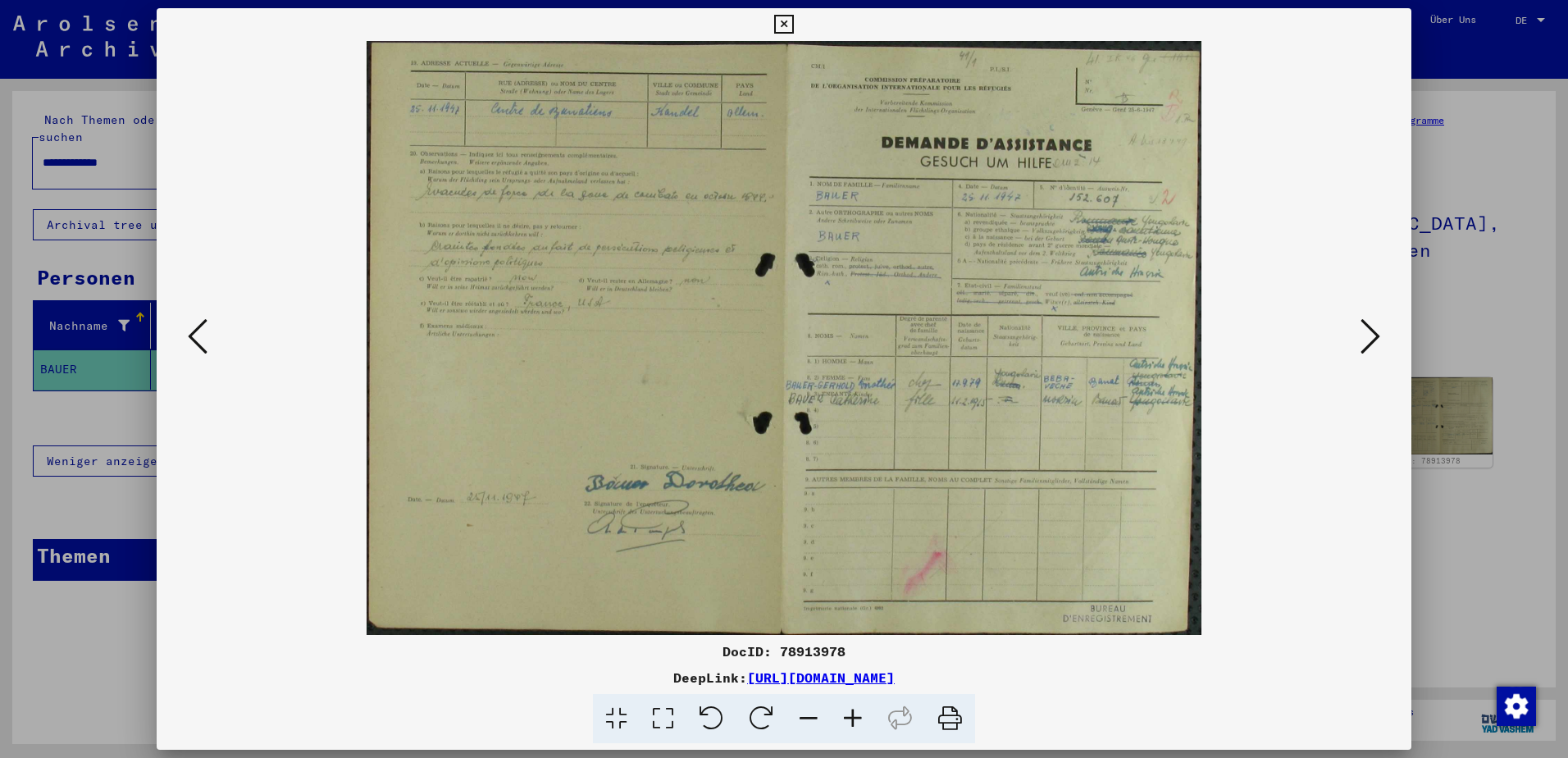
click at [1364, 335] on icon at bounding box center [1371, 336] width 20 height 40
